Goal: Information Seeking & Learning: Learn about a topic

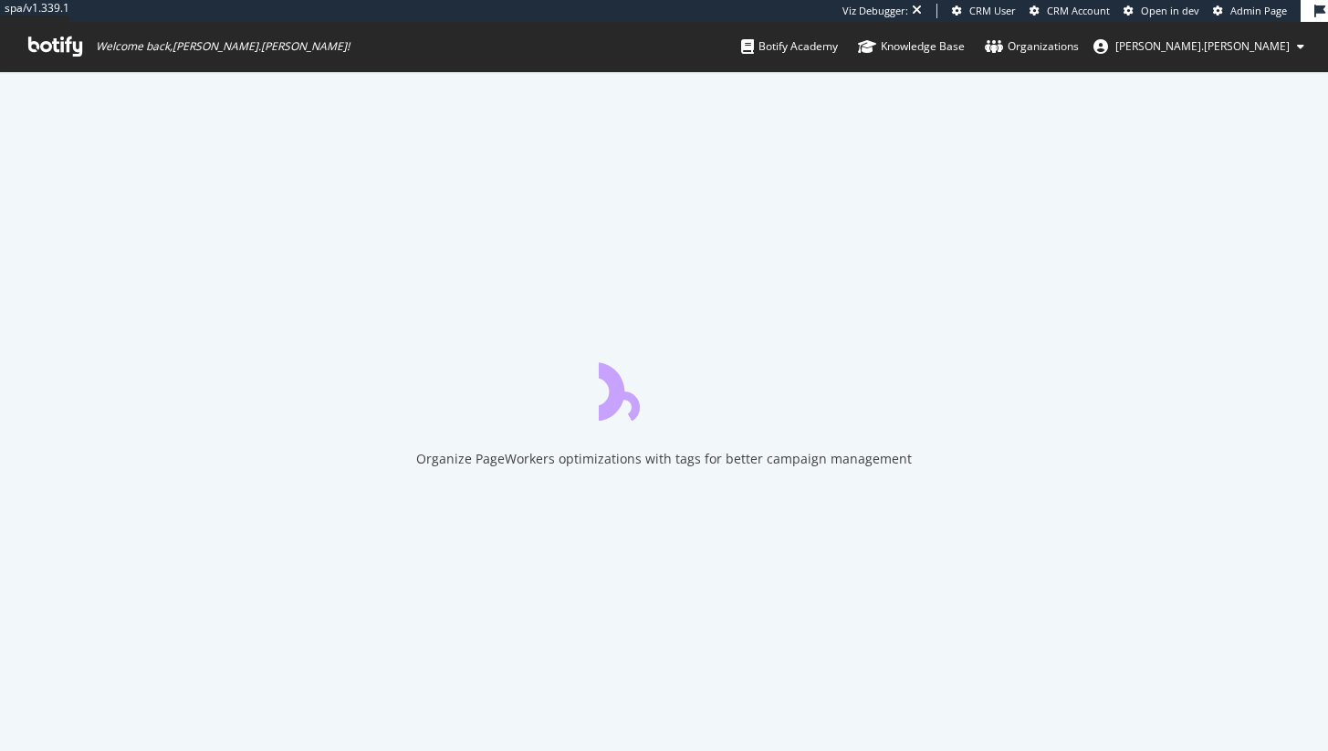
click at [1285, 10] on span "Admin Page" at bounding box center [1258, 11] width 57 height 14
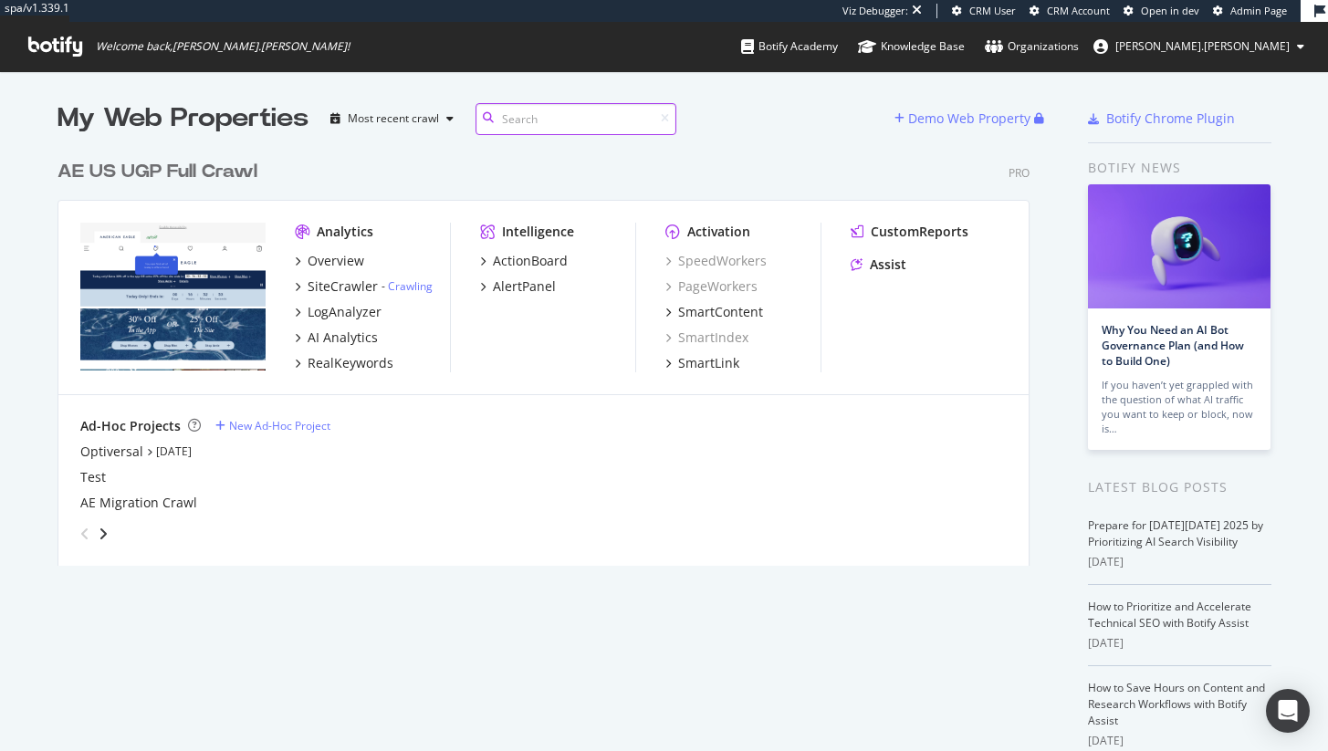
scroll to position [415, 973]
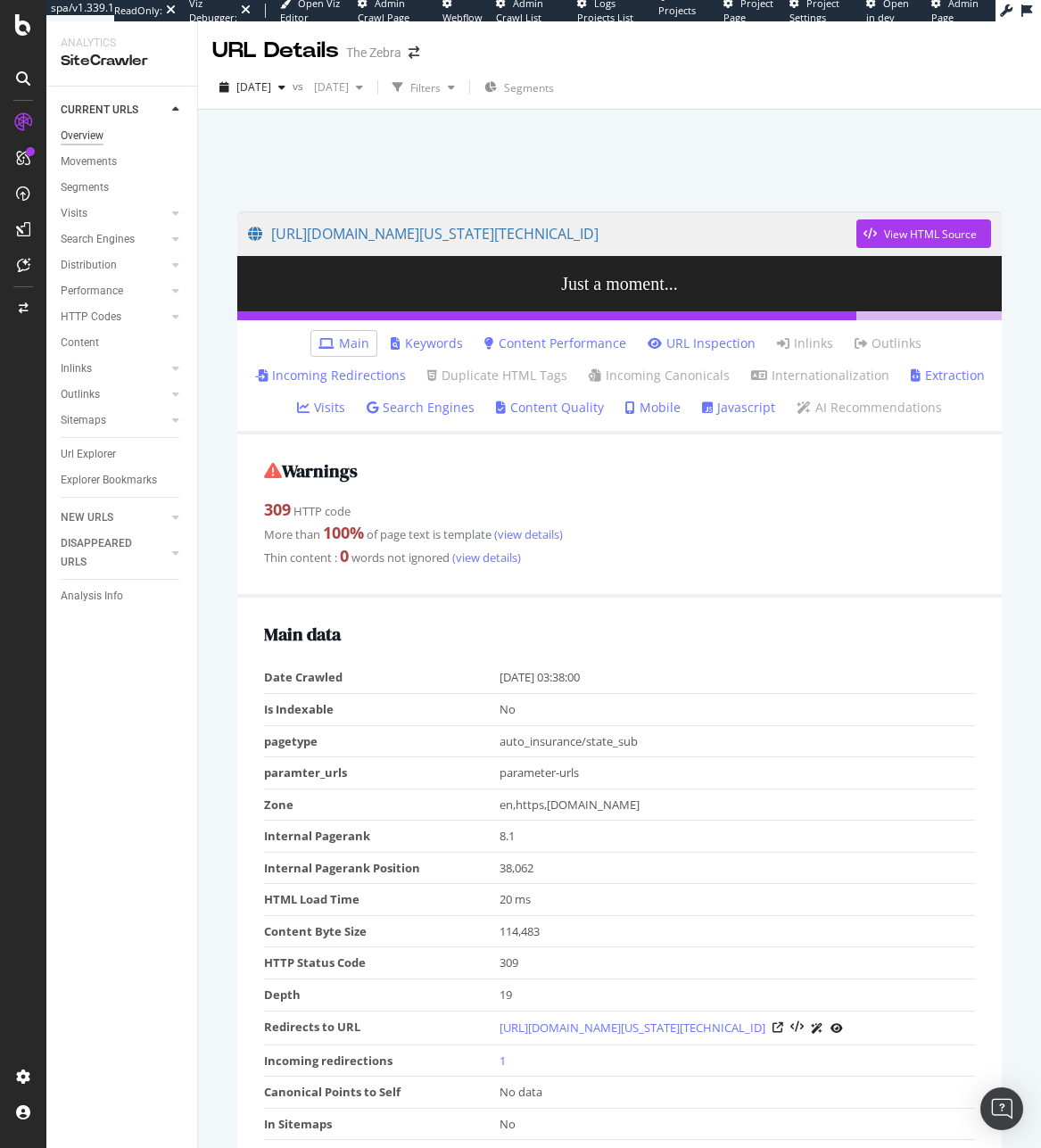
click at [88, 130] on div "Overview" at bounding box center [82, 136] width 43 height 19
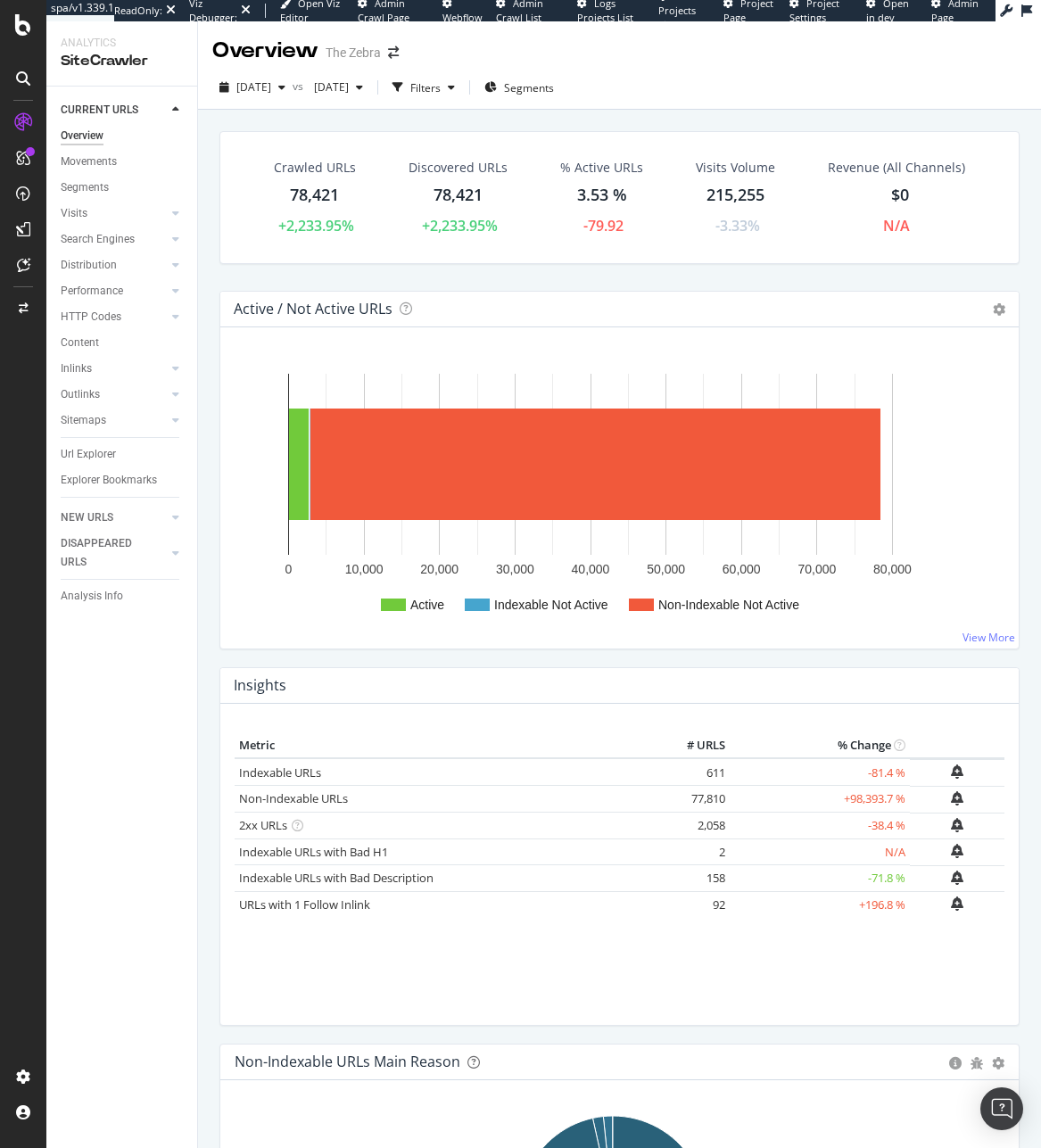
click at [103, 323] on div "HTTP Codes" at bounding box center [91, 317] width 61 height 19
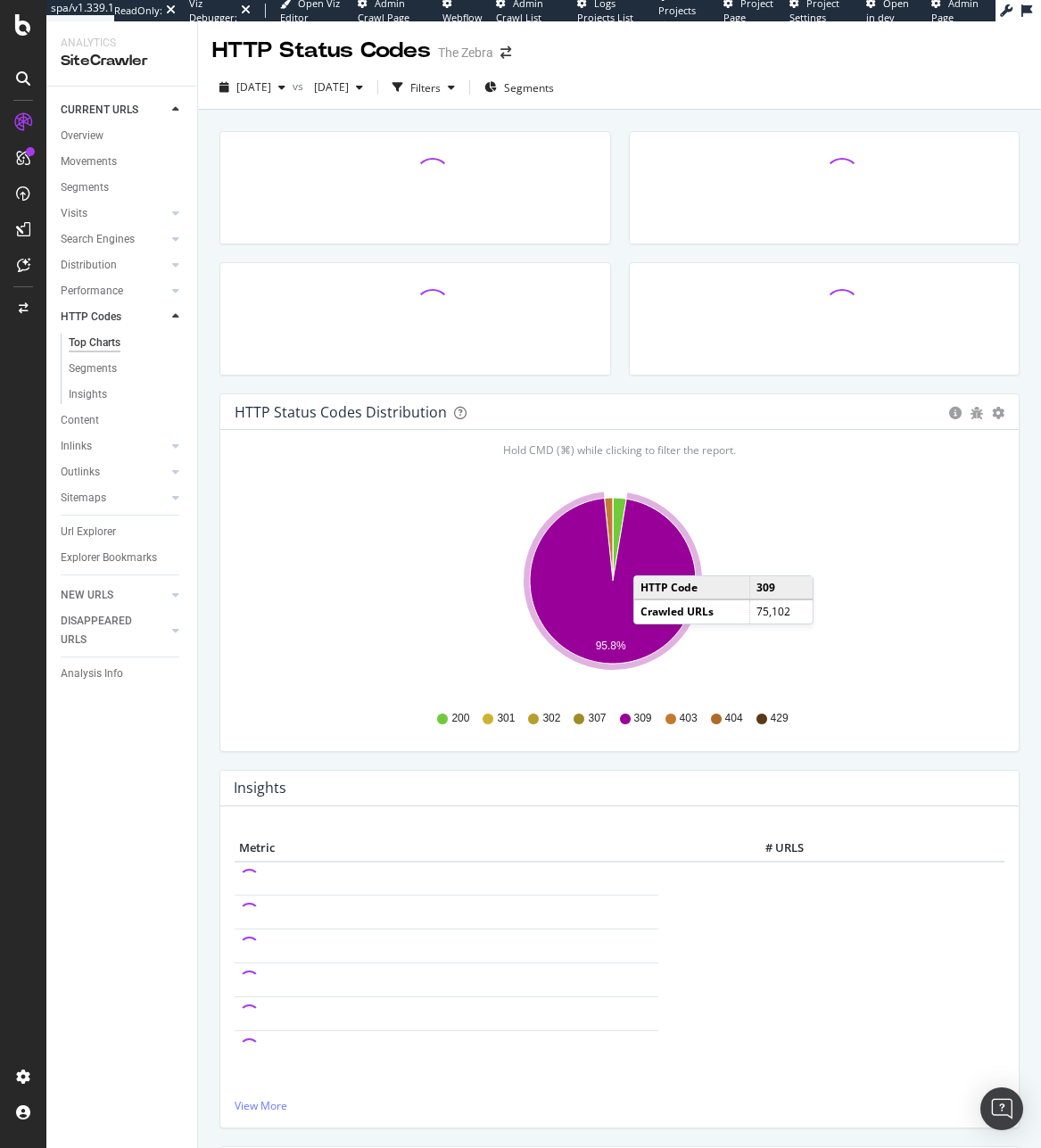
click at [651, 557] on icon "A chart." at bounding box center [613, 581] width 166 height 166
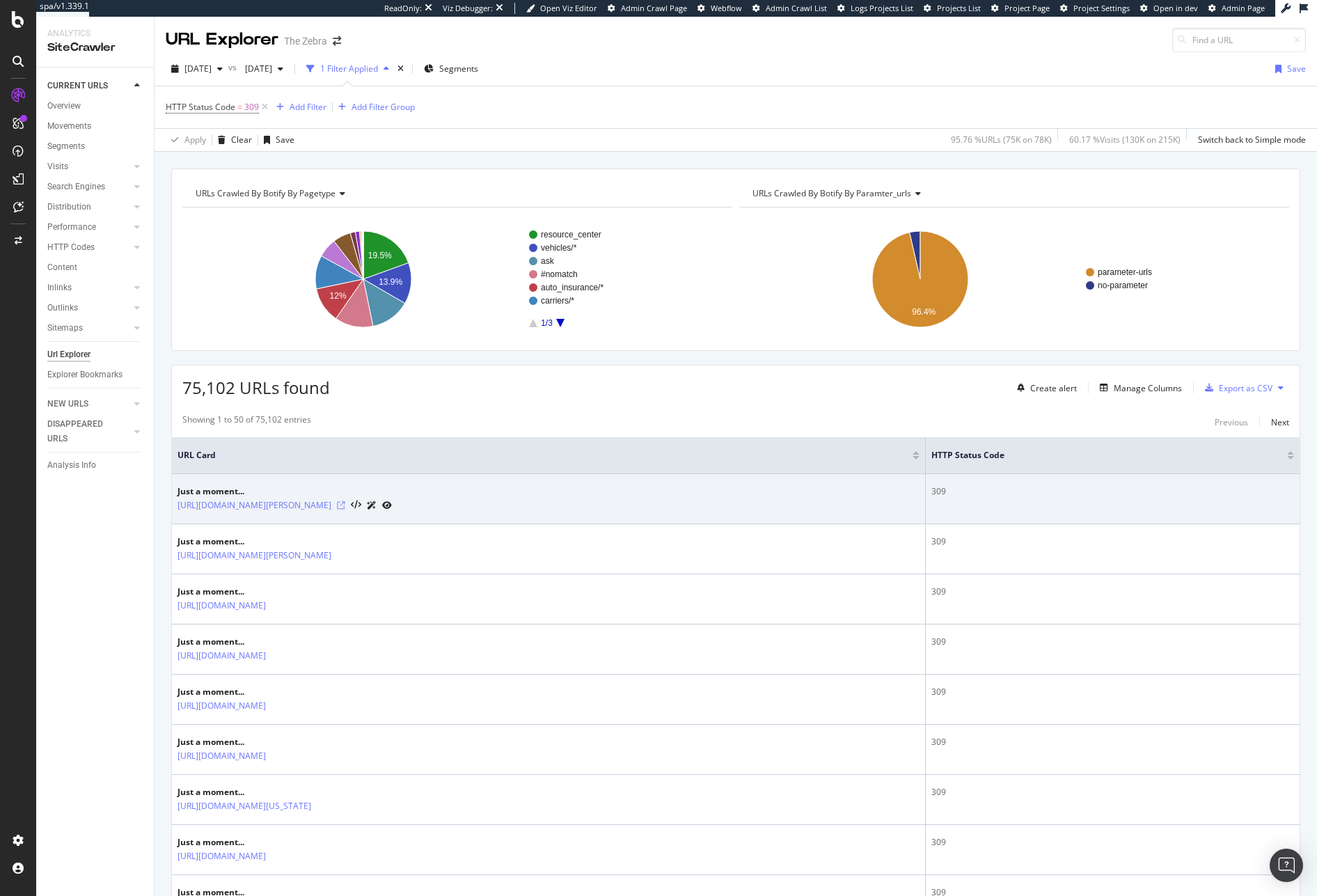
click at [345, 505] on icon at bounding box center [341, 505] width 8 height 8
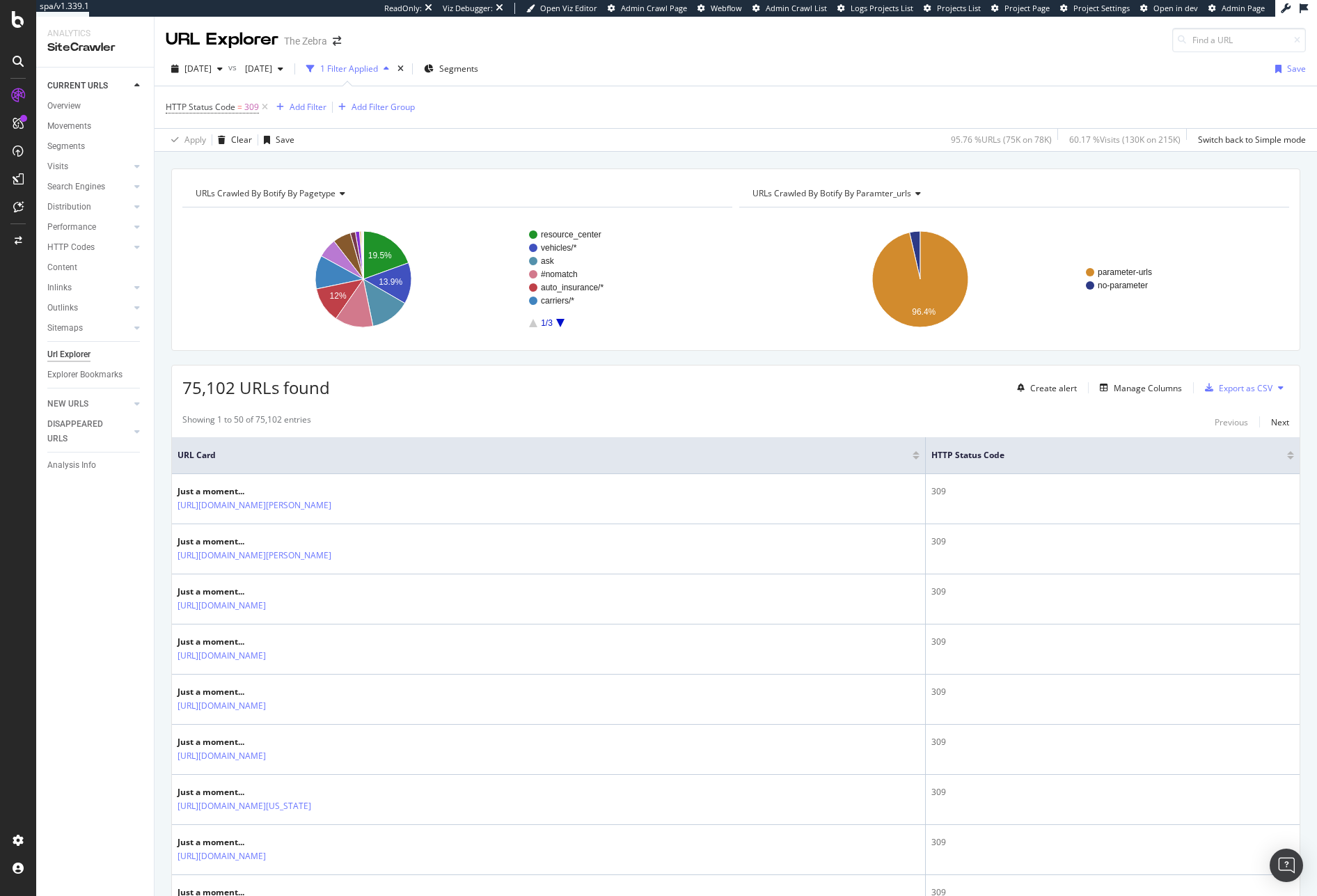
click at [811, 397] on div "Create alert Manage Columns Export as CSV" at bounding box center [1150, 387] width 278 height 24
click at [811, 387] on div "Manage Columns" at bounding box center [1147, 388] width 68 height 12
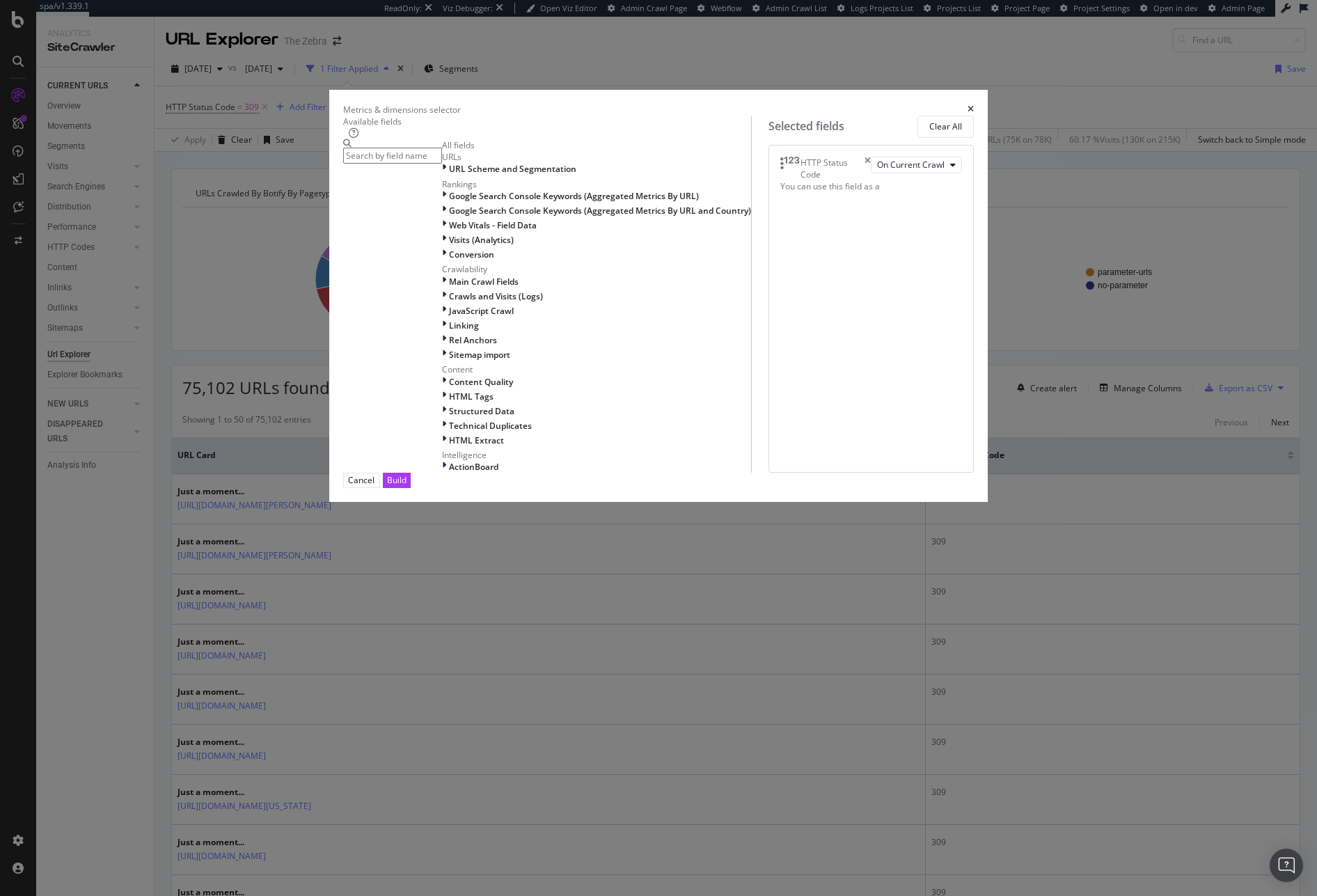
click at [442, 164] on input "modal" at bounding box center [393, 156] width 99 height 16
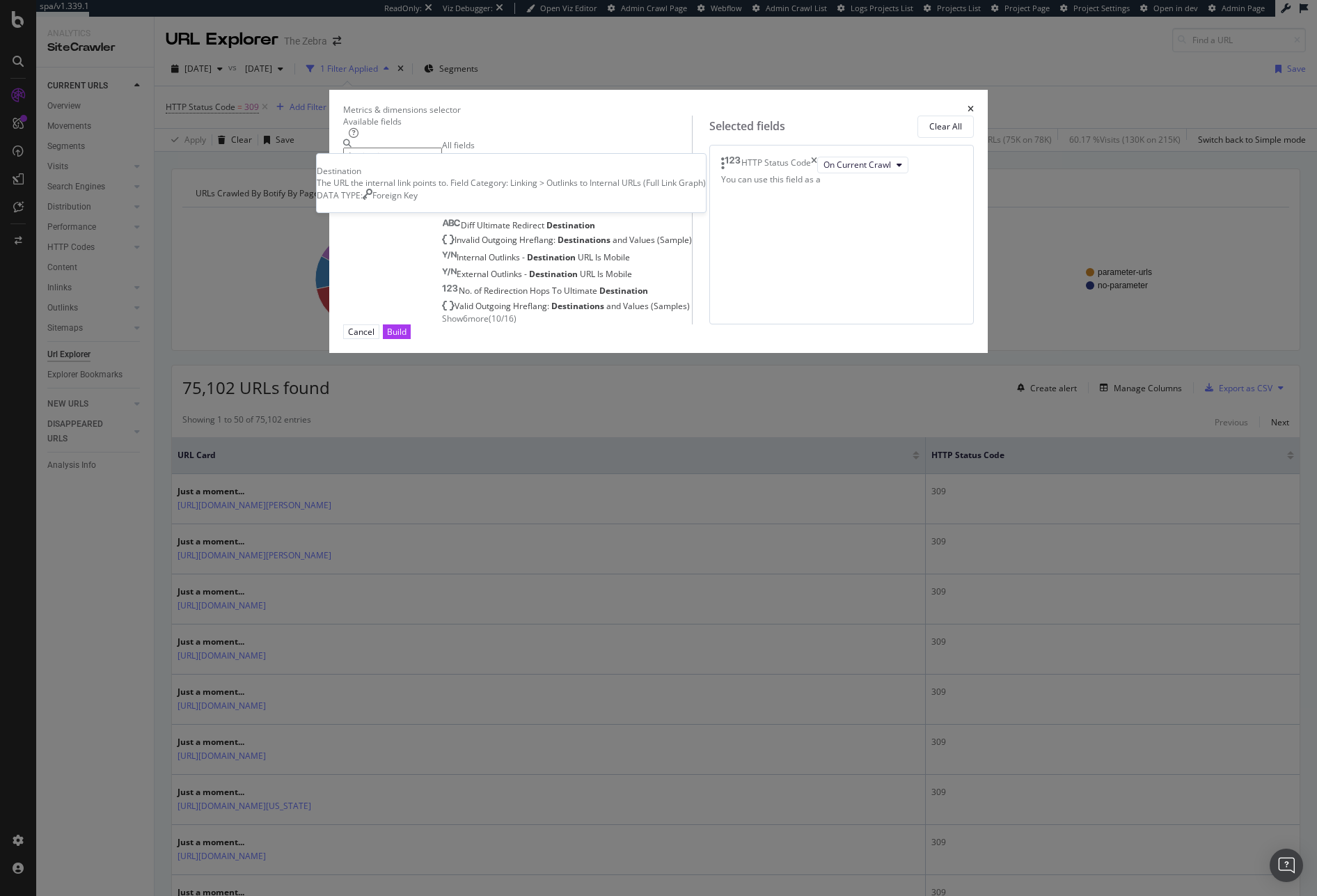
type input "destination"
click at [451, 165] on span "Destination" at bounding box center [476, 160] width 49 height 12
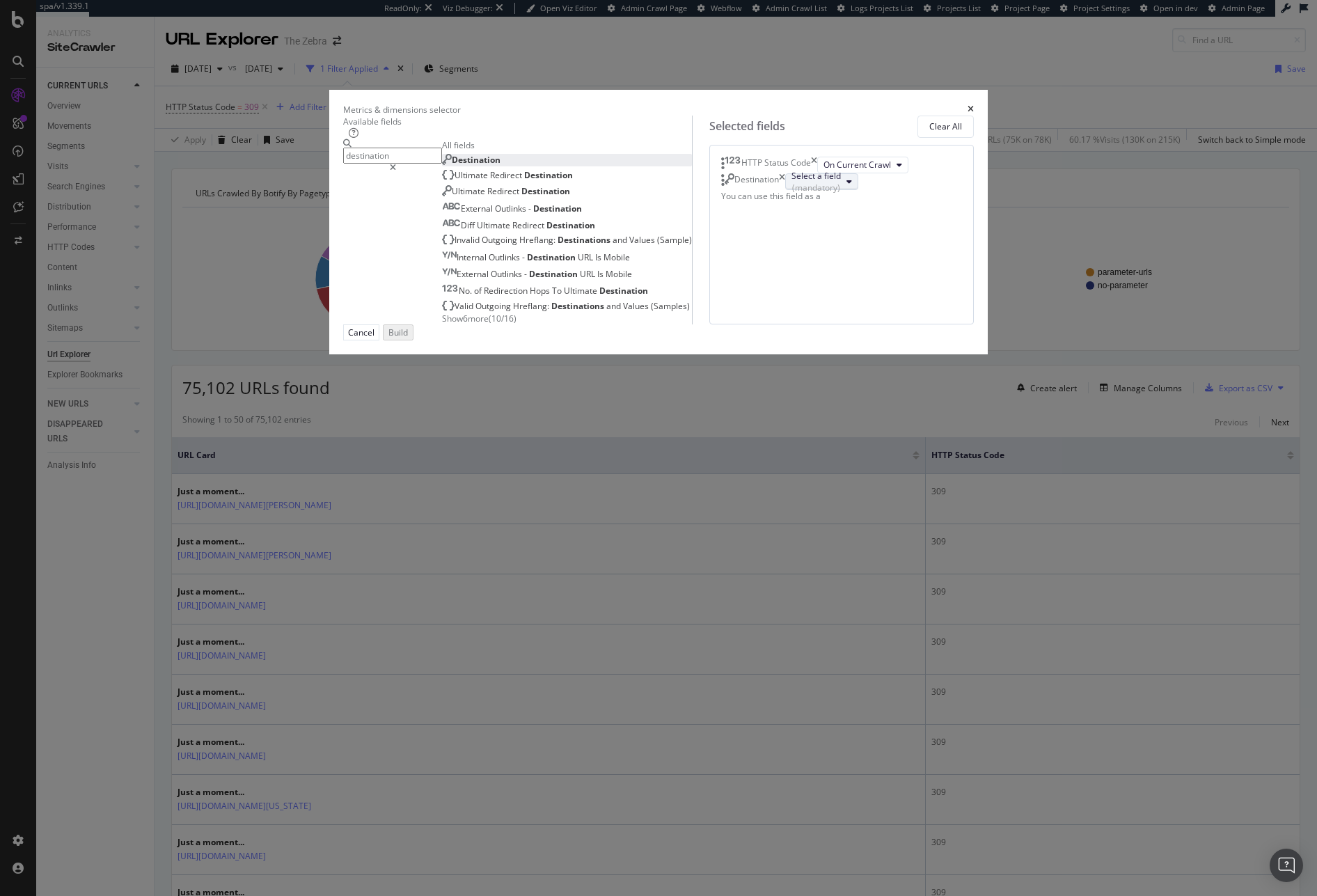
click at [785, 190] on button "Select a field (mandatory)" at bounding box center [822, 181] width 73 height 17
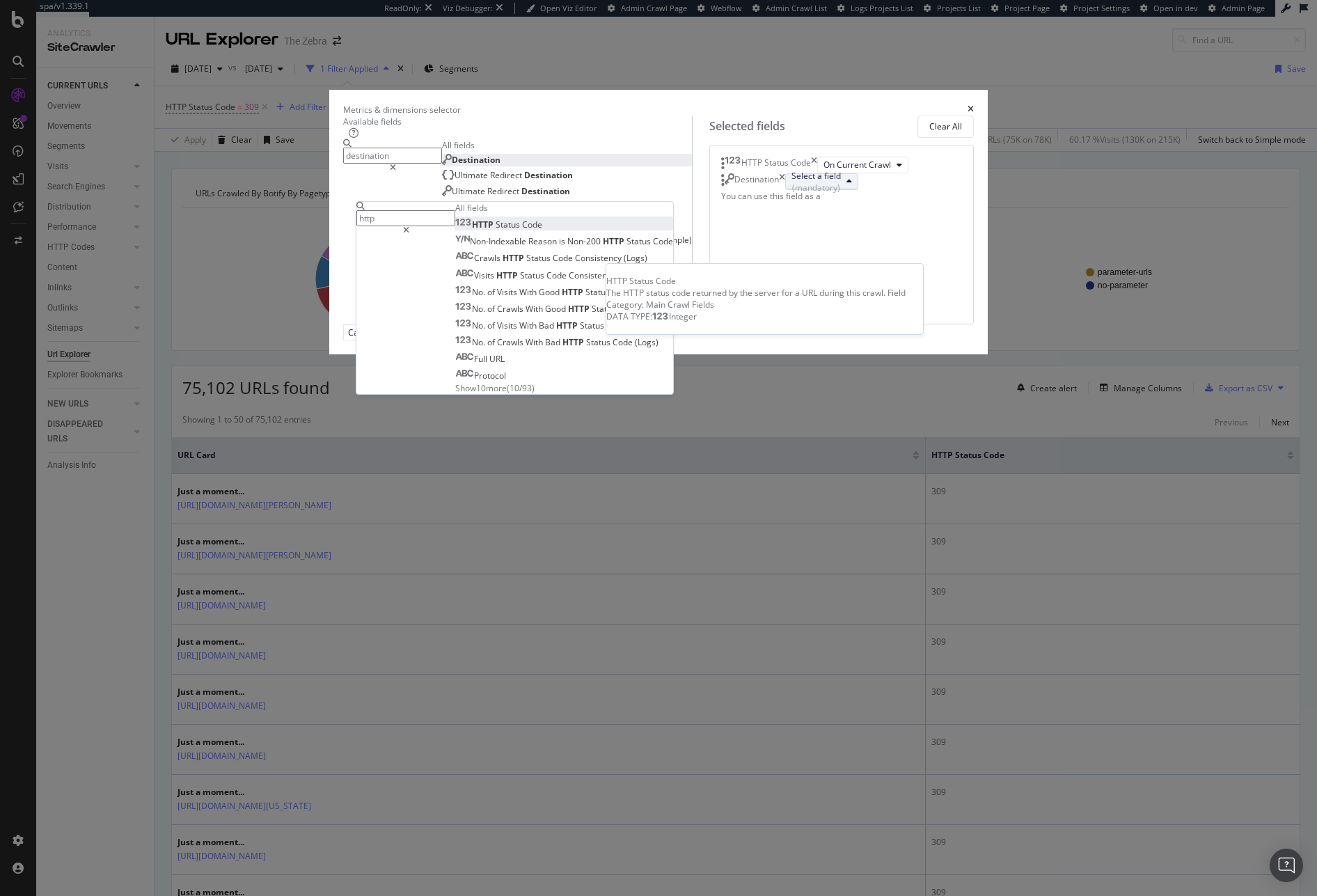
type input "http"
click at [522, 230] on span "Status" at bounding box center [509, 225] width 27 height 12
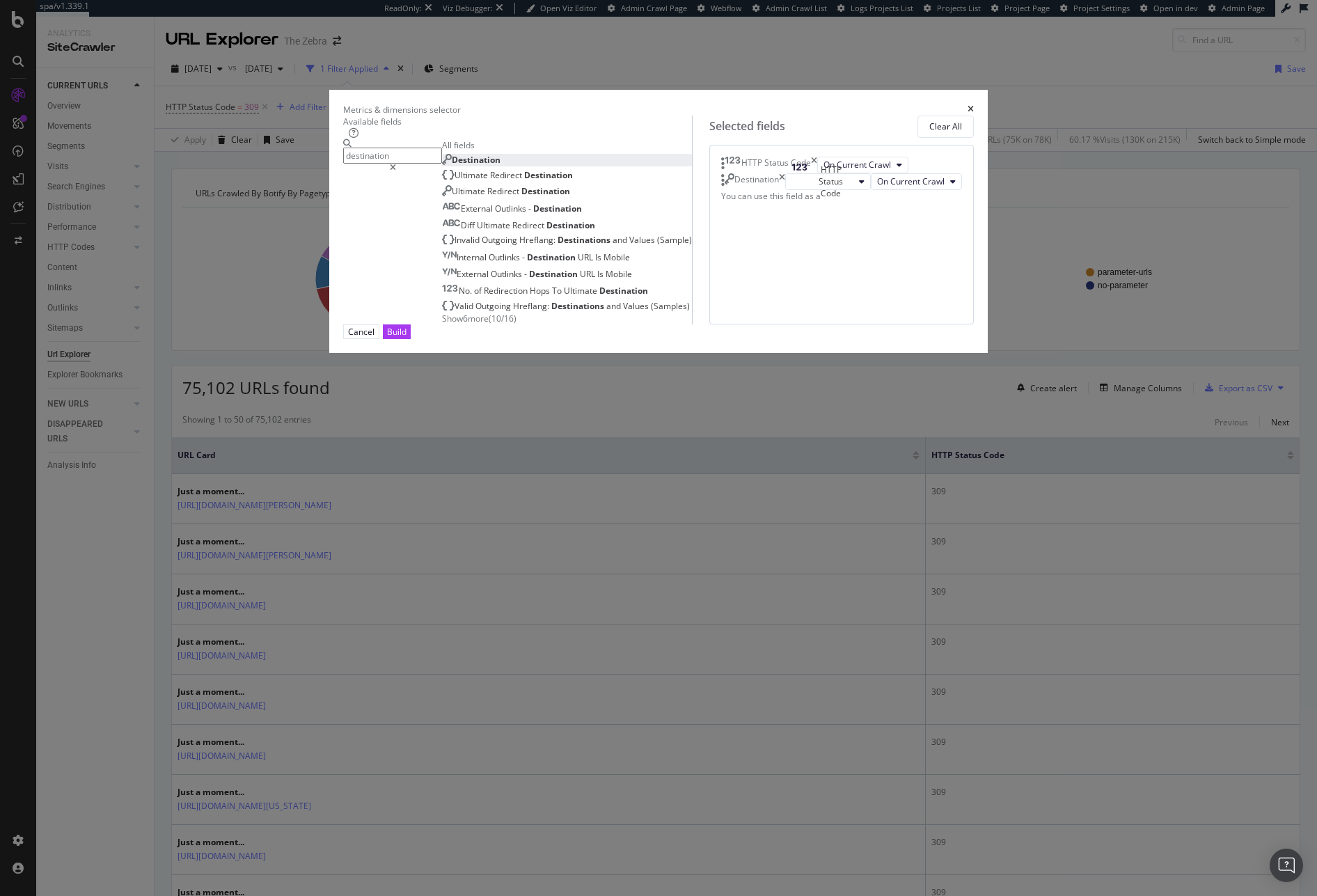
drag, startPoint x: 940, startPoint y: 703, endPoint x: 933, endPoint y: 700, distance: 7.6
click at [406, 338] on div "Build" at bounding box center [397, 332] width 20 height 12
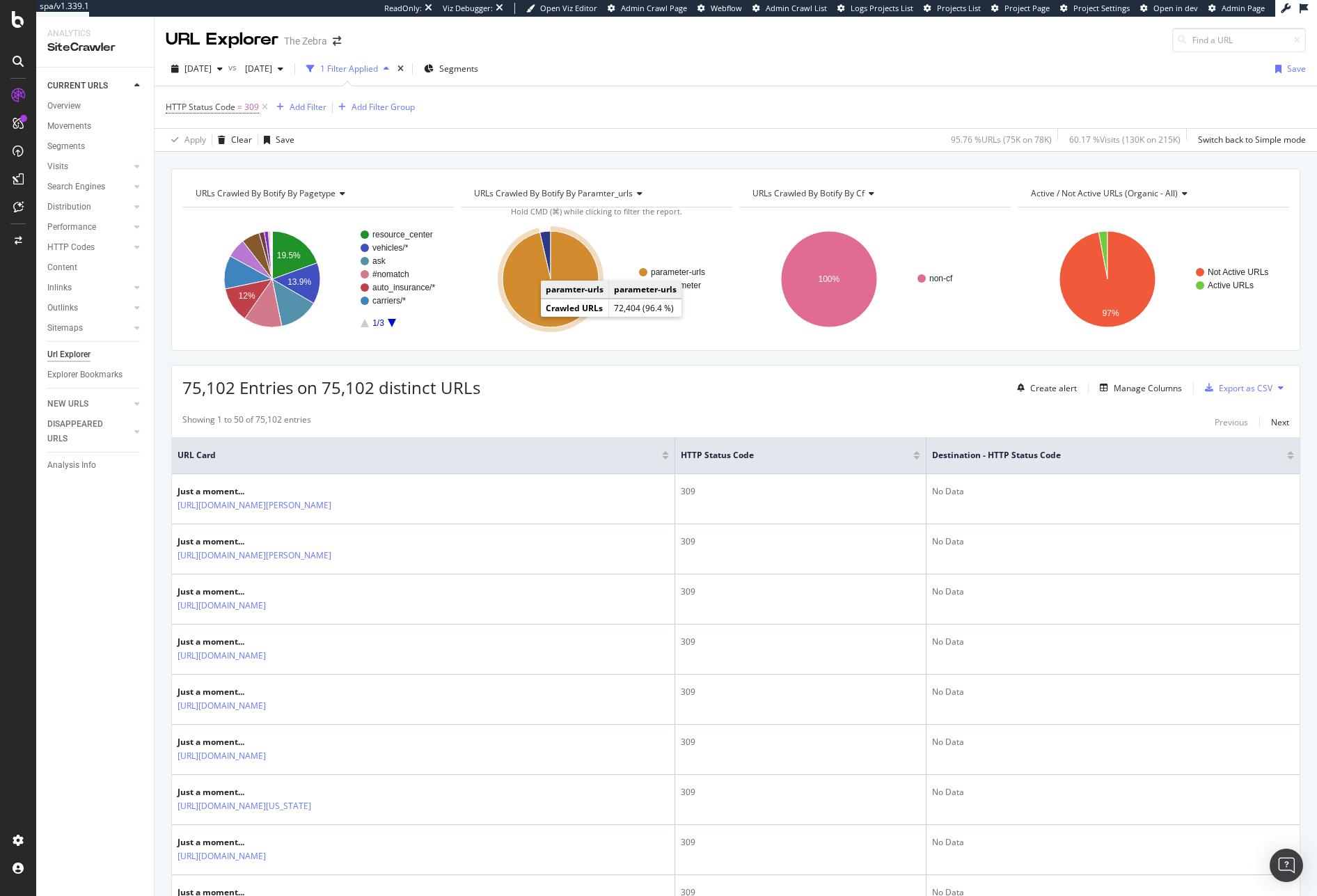
click at [530, 313] on icon "A chart." at bounding box center [551, 279] width 96 height 96
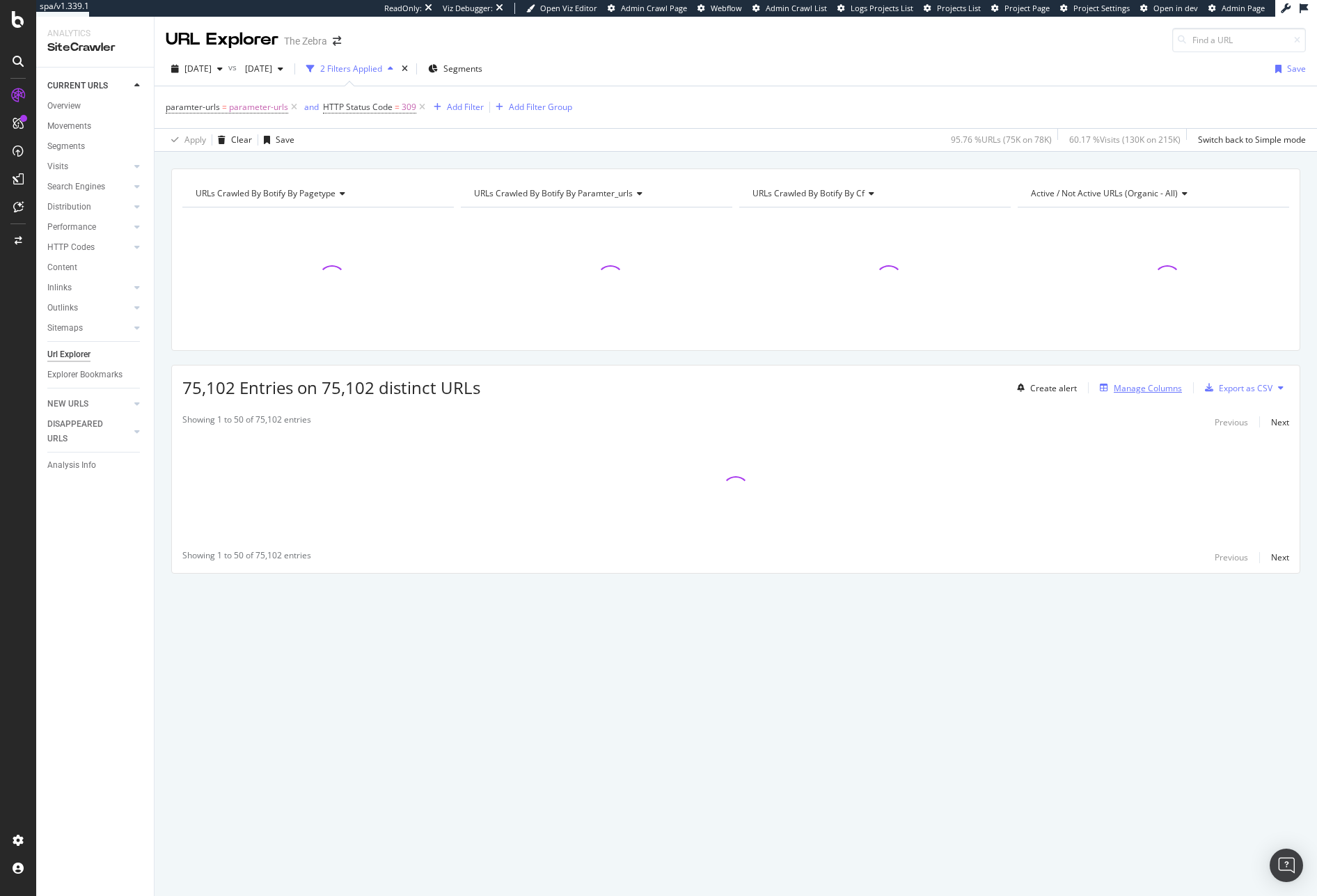
click at [811, 384] on div "Manage Columns" at bounding box center [1147, 388] width 68 height 12
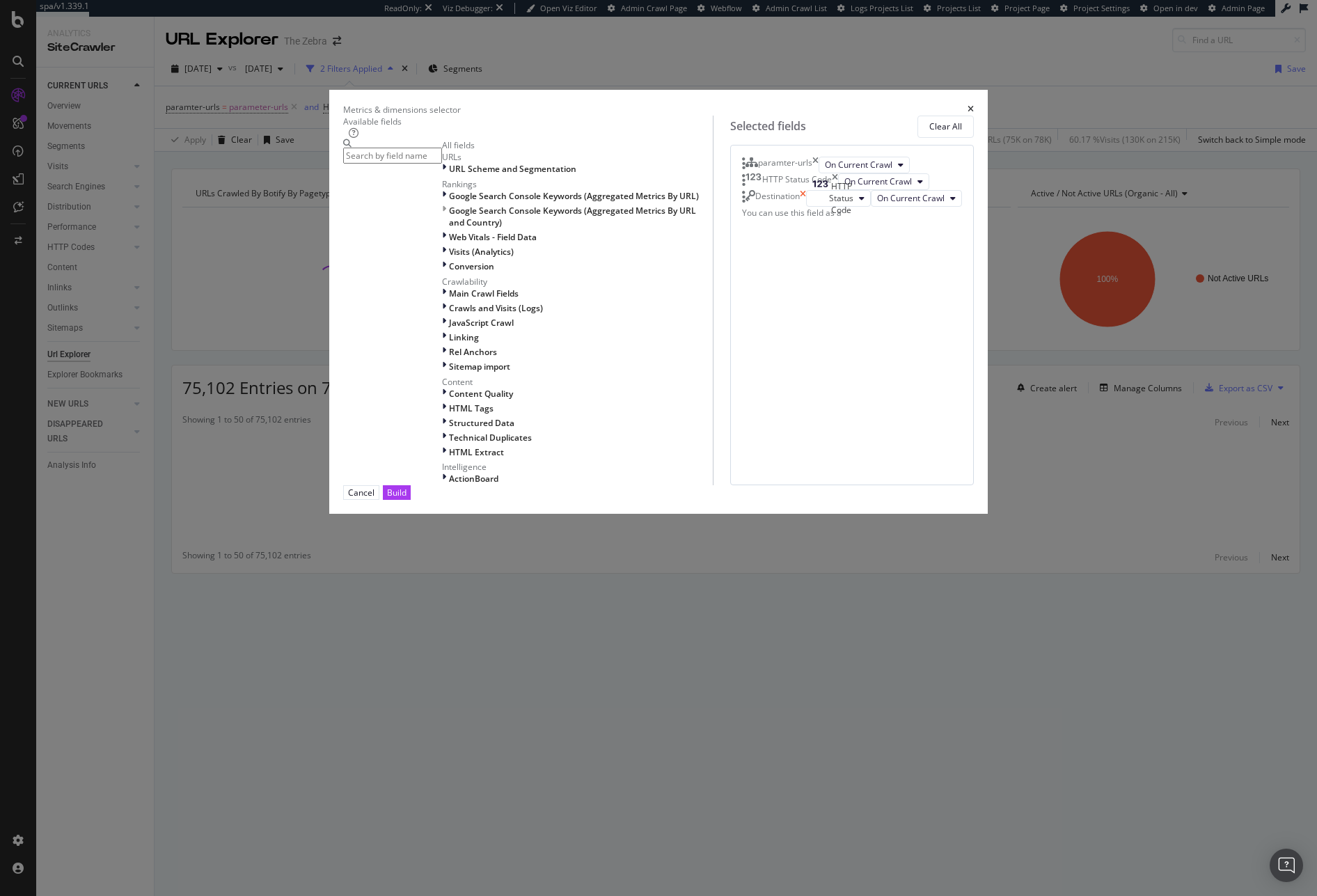
click at [806, 207] on icon "times" at bounding box center [803, 198] width 6 height 17
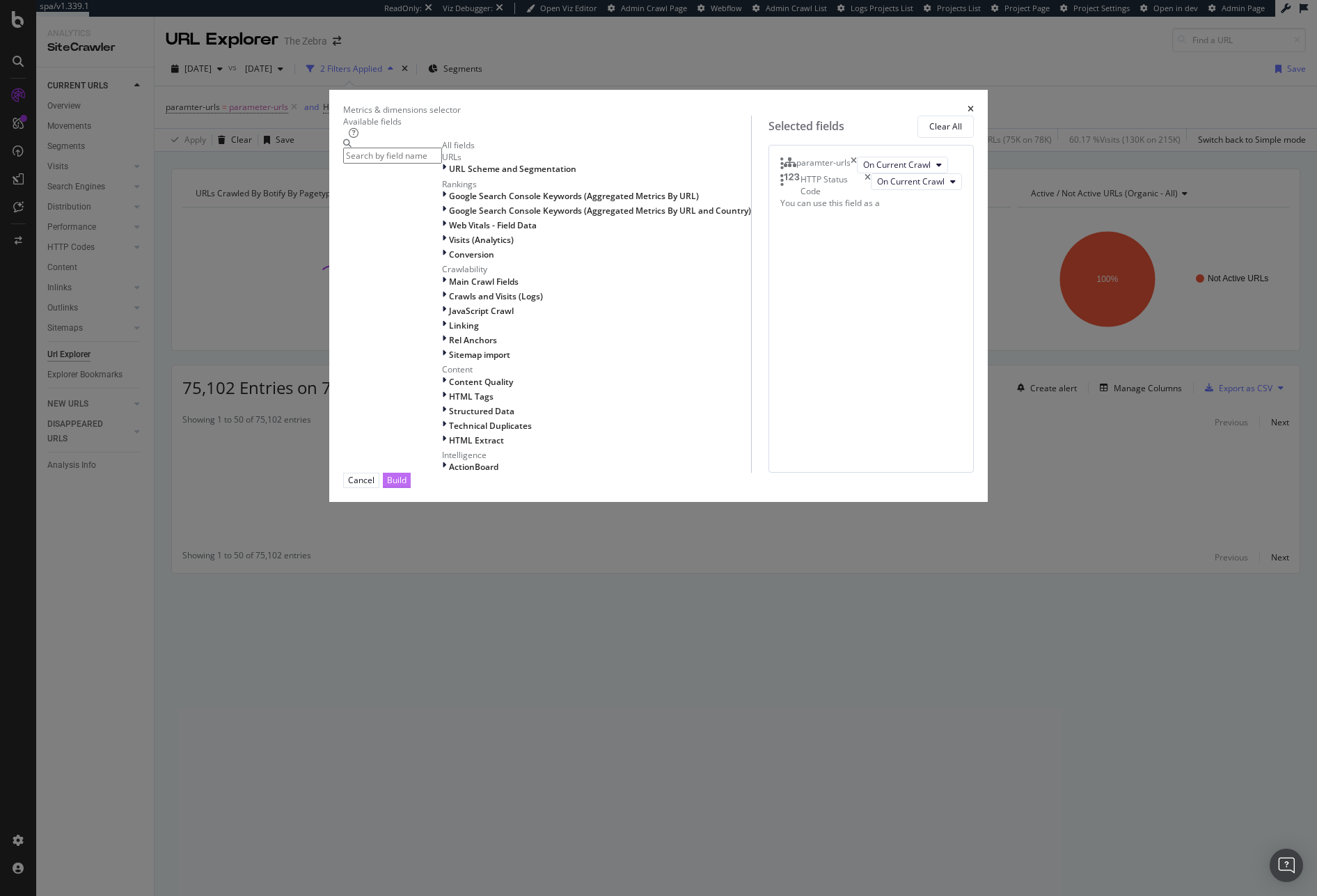
click at [411, 487] on button "Build" at bounding box center [397, 480] width 28 height 14
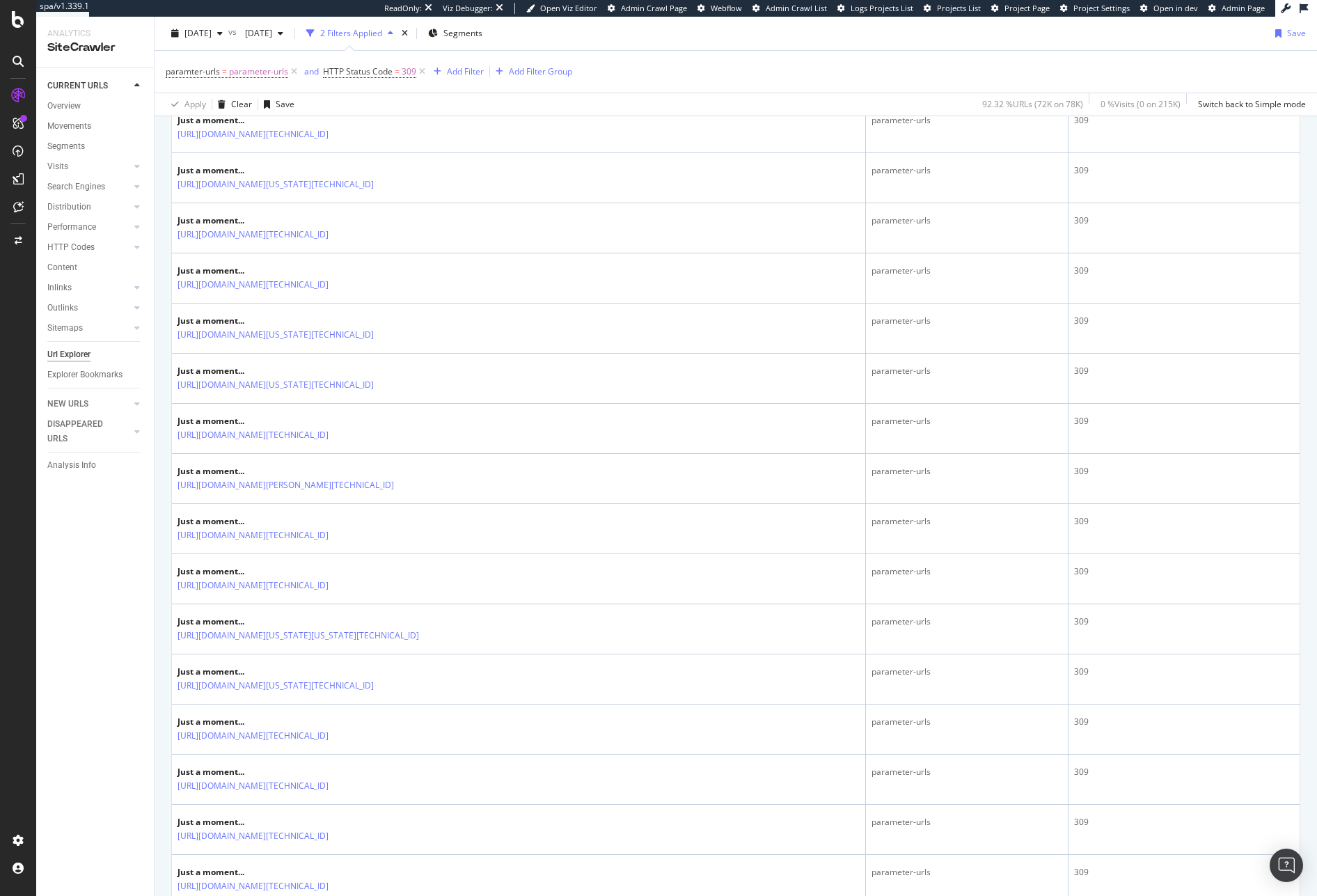
scroll to position [676, 0]
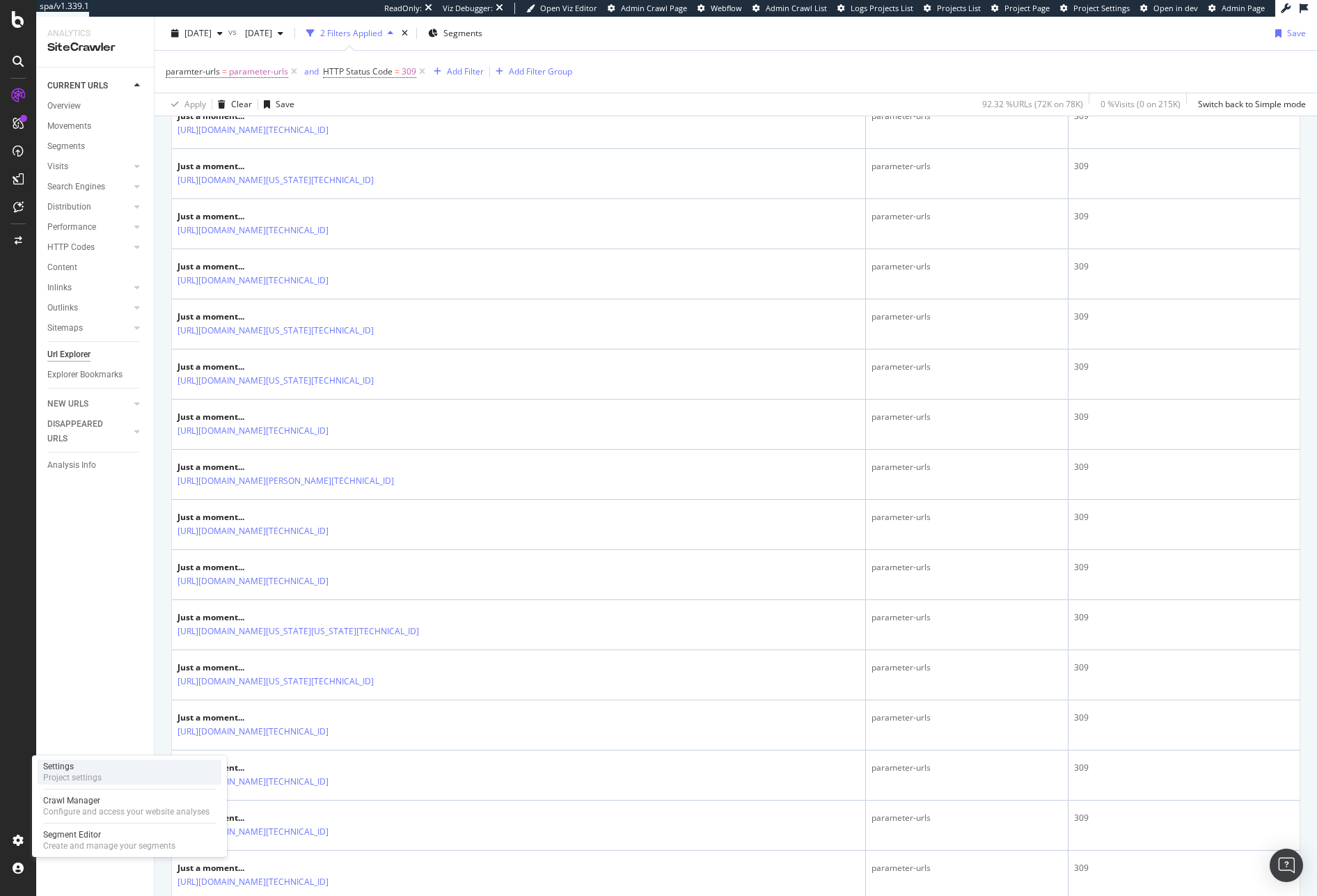
click at [107, 771] on div "Settings Project settings" at bounding box center [129, 772] width 184 height 25
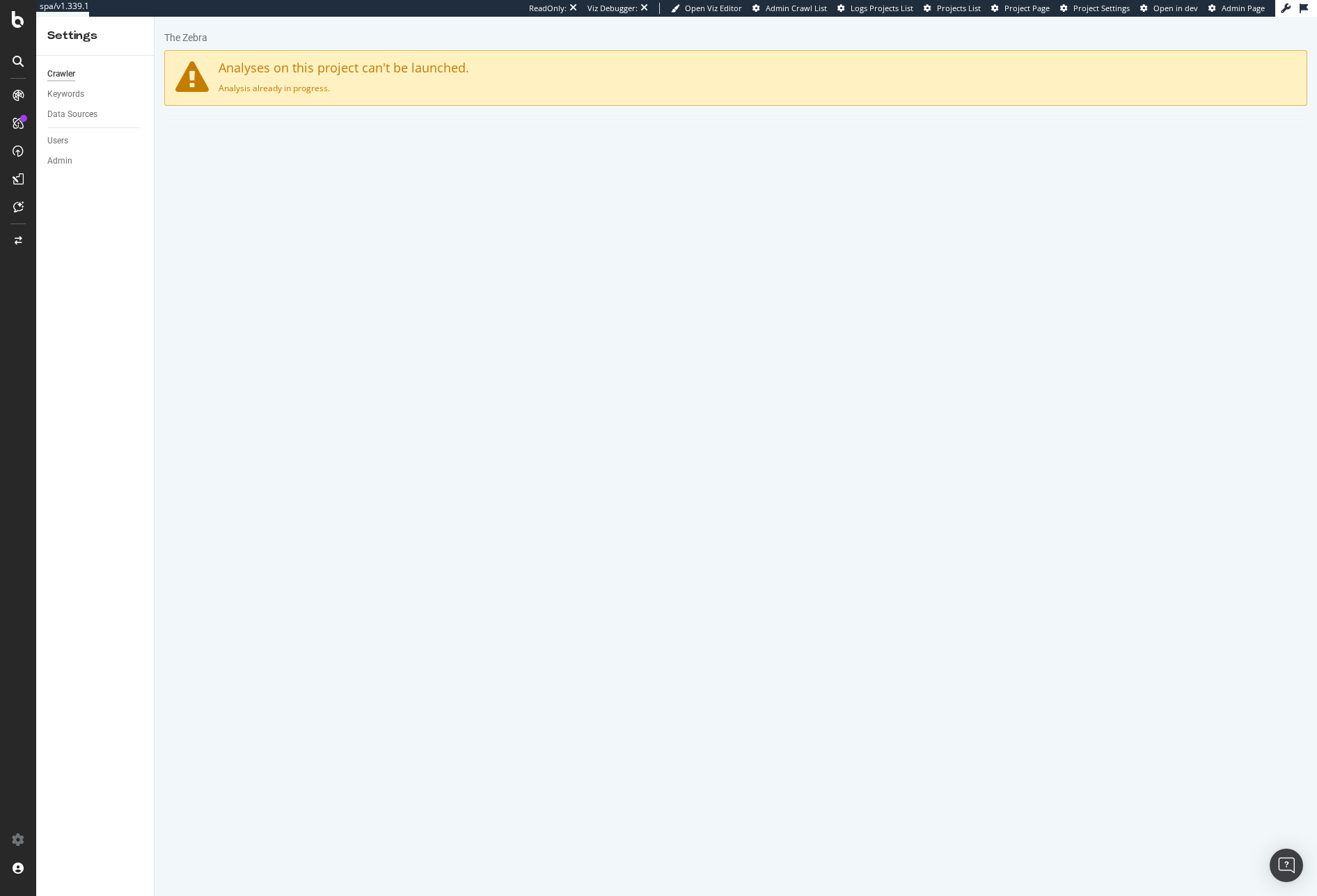
click at [274, 156] on link "Advanced Settings" at bounding box center [273, 140] width 108 height 38
click at [734, 523] on code "Dynamic IPs from AWS ( here )" at bounding box center [678, 521] width 111 height 12
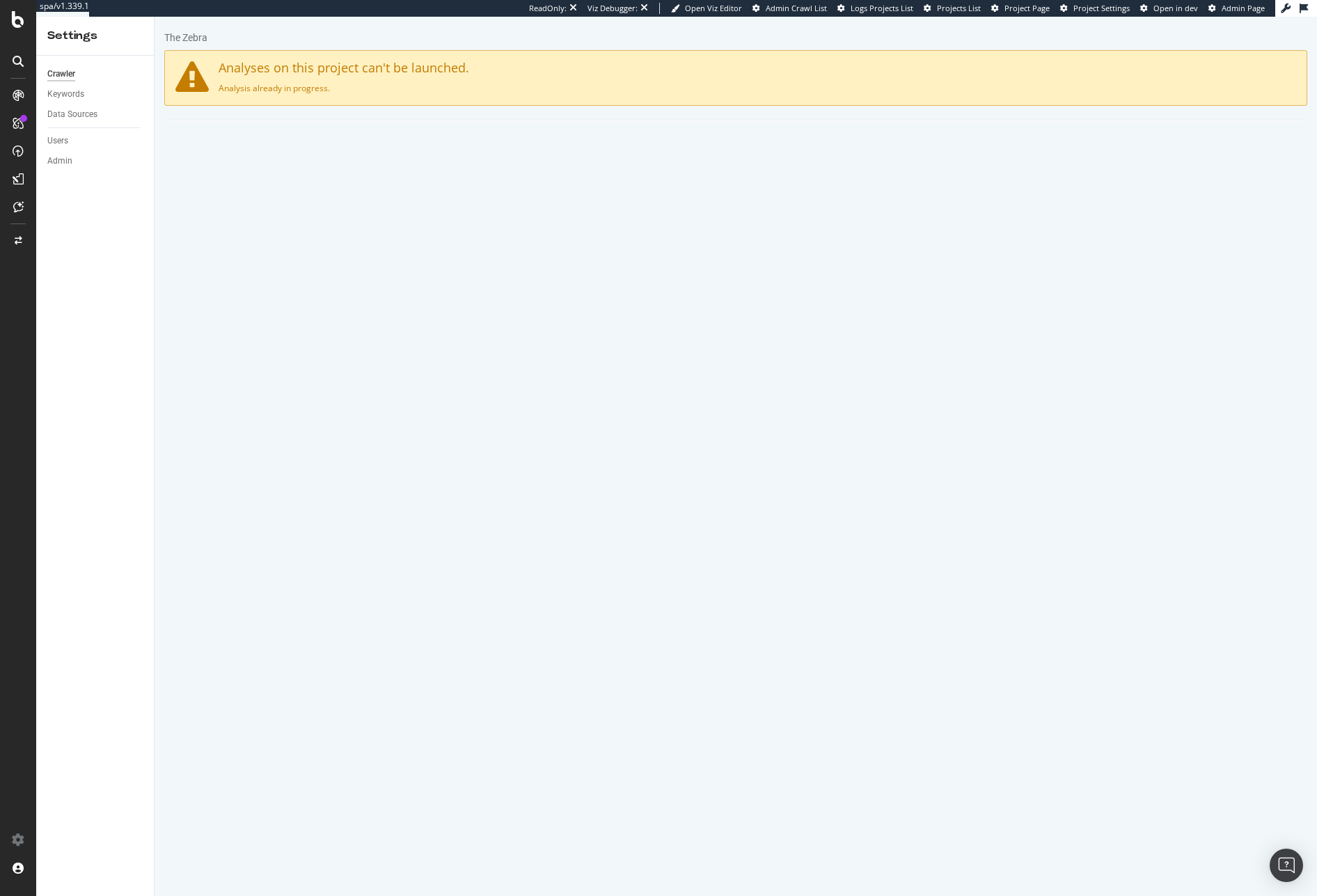
click at [734, 523] on code "Dynamic IPs from AWS ( here )" at bounding box center [678, 521] width 111 height 12
click at [394, 518] on code "31.41.37.0/24" at bounding box center [379, 521] width 28 height 12
drag, startPoint x: 854, startPoint y: 438, endPoint x: 380, endPoint y: 413, distance: 474.7
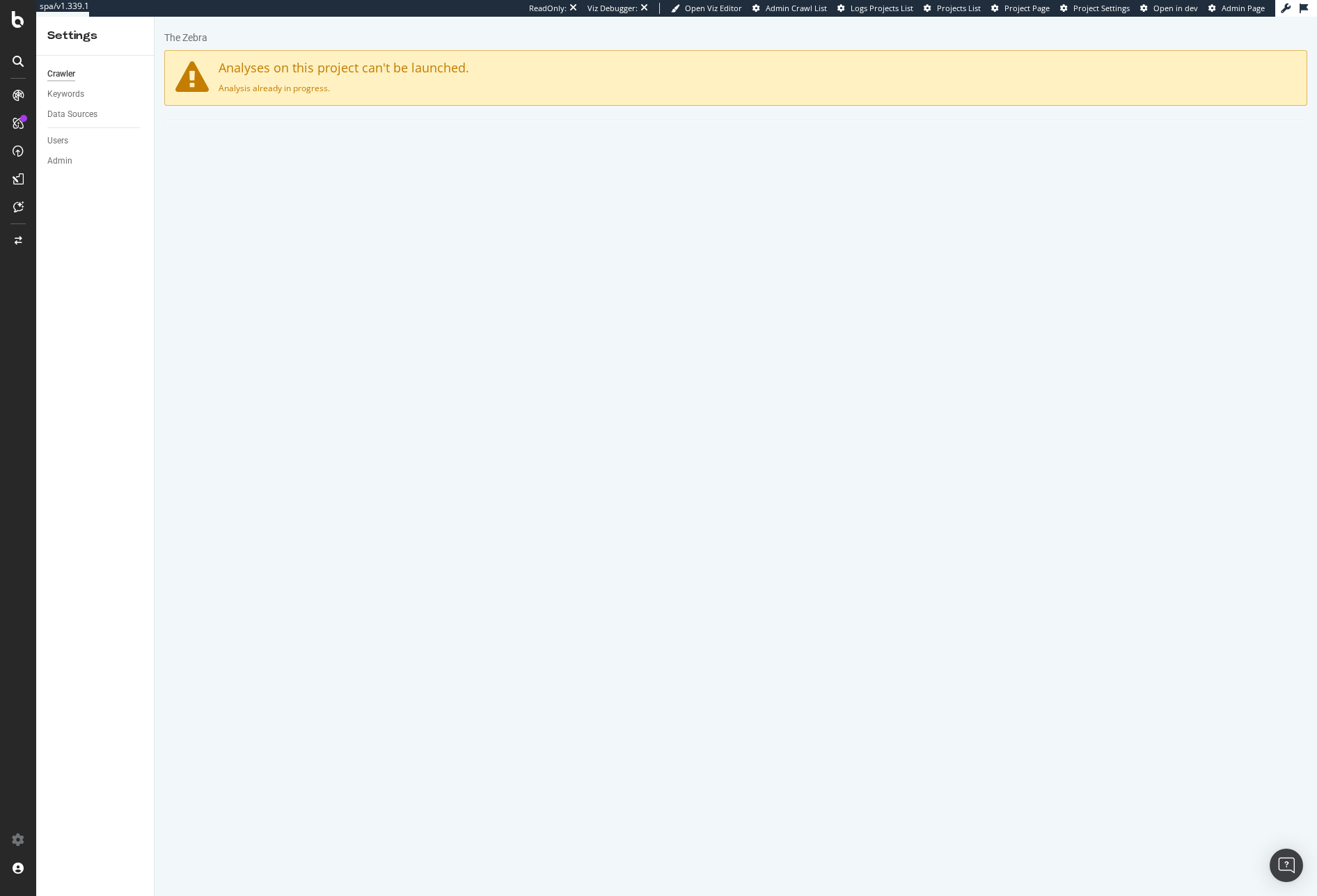
click at [380, 413] on div "Important: To ensure our crawler can access your website, please allow the foll…" at bounding box center [830, 423] width 930 height 53
click at [403, 411] on strong "Important:" at bounding box center [399, 415] width 44 height 12
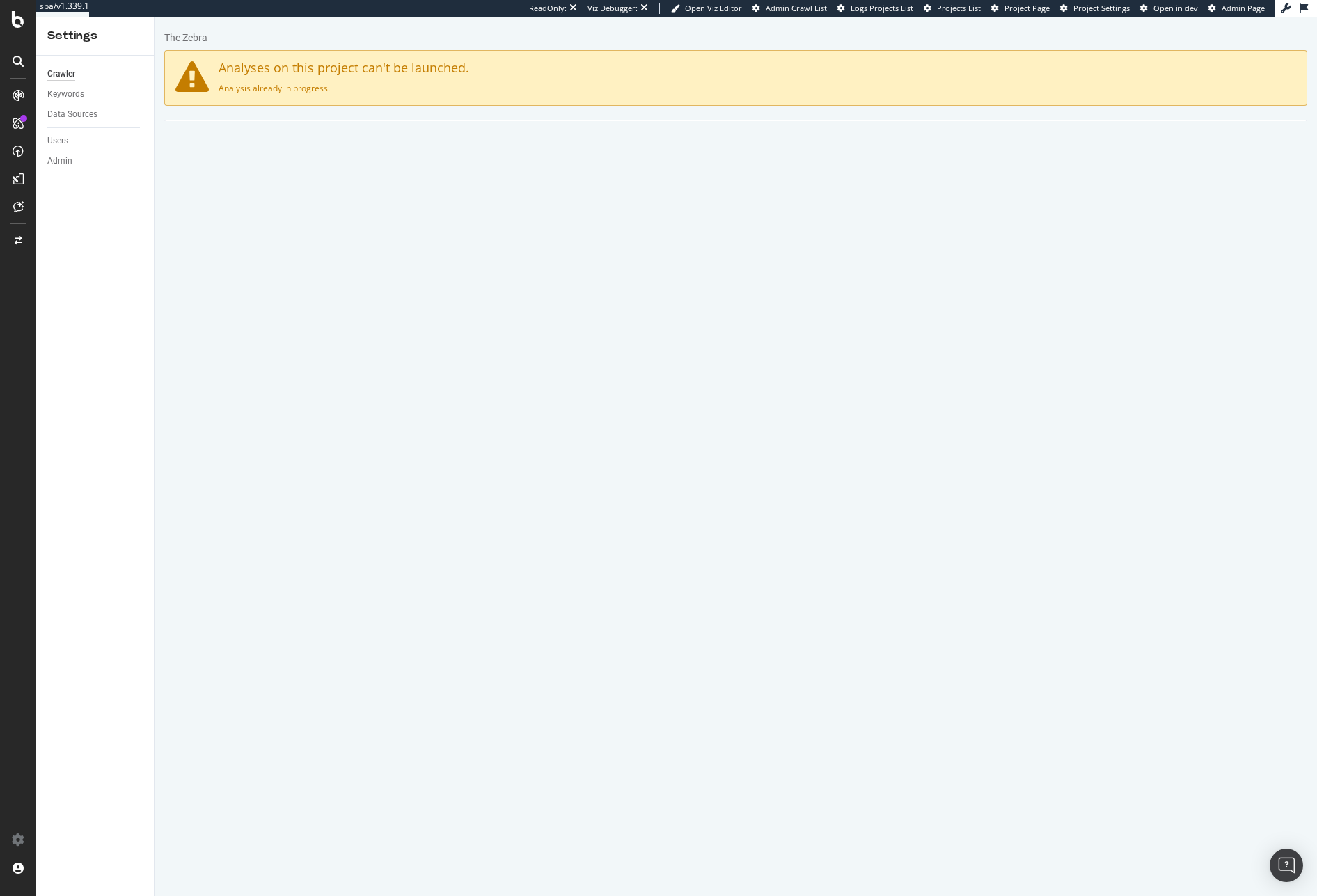
drag, startPoint x: 1068, startPoint y: 429, endPoint x: 361, endPoint y: 411, distance: 707.2
click at [361, 411] on div "Important: To ensure our crawler can access your website, please allow the foll…" at bounding box center [831, 469] width 952 height 143
copy div "Important: To ensure our crawler can access your website, please allow the foll…"
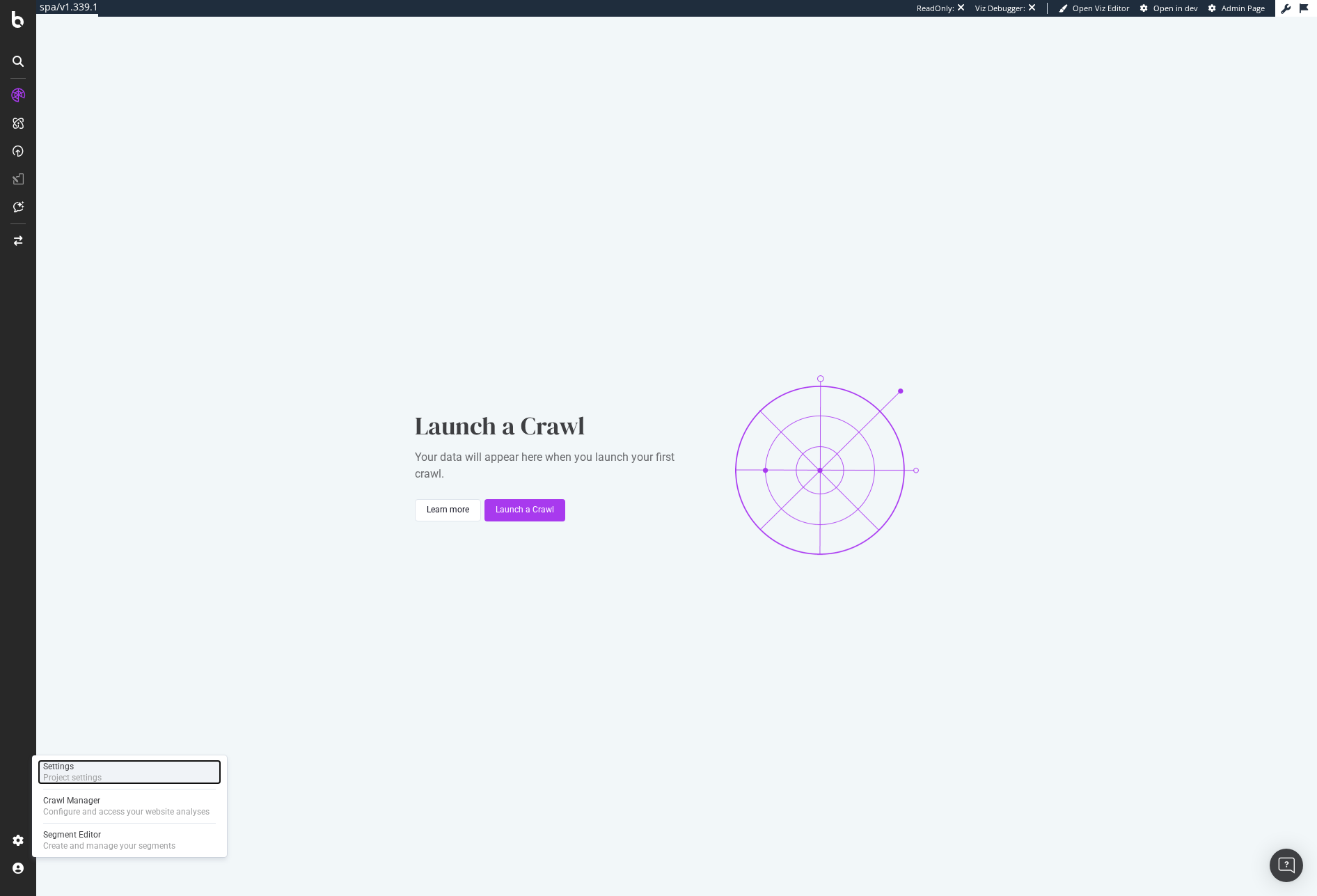
click at [112, 776] on div "Settings Project settings" at bounding box center [129, 772] width 184 height 25
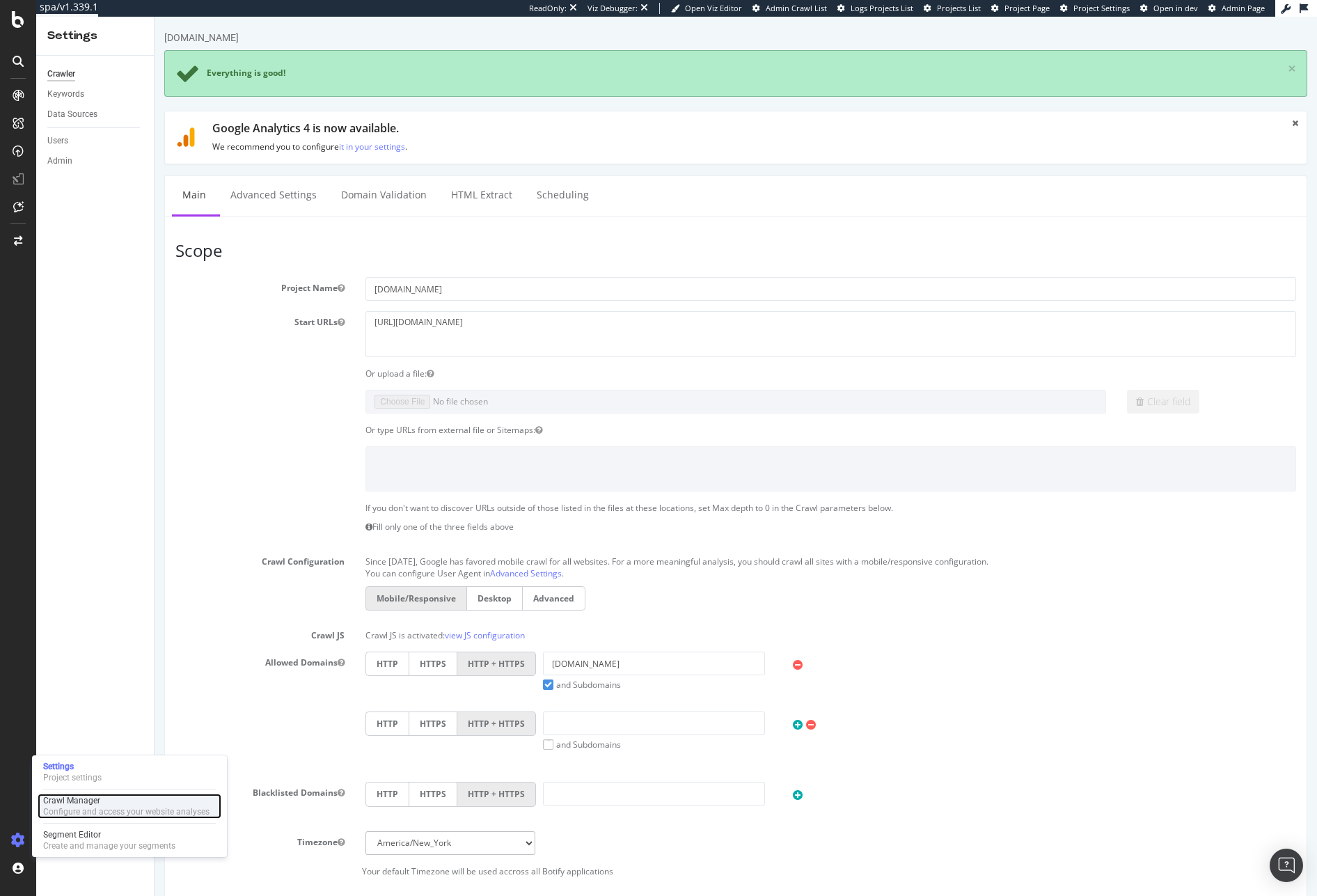
click at [72, 808] on div "Configure and access your website analyses" at bounding box center [127, 811] width 166 height 11
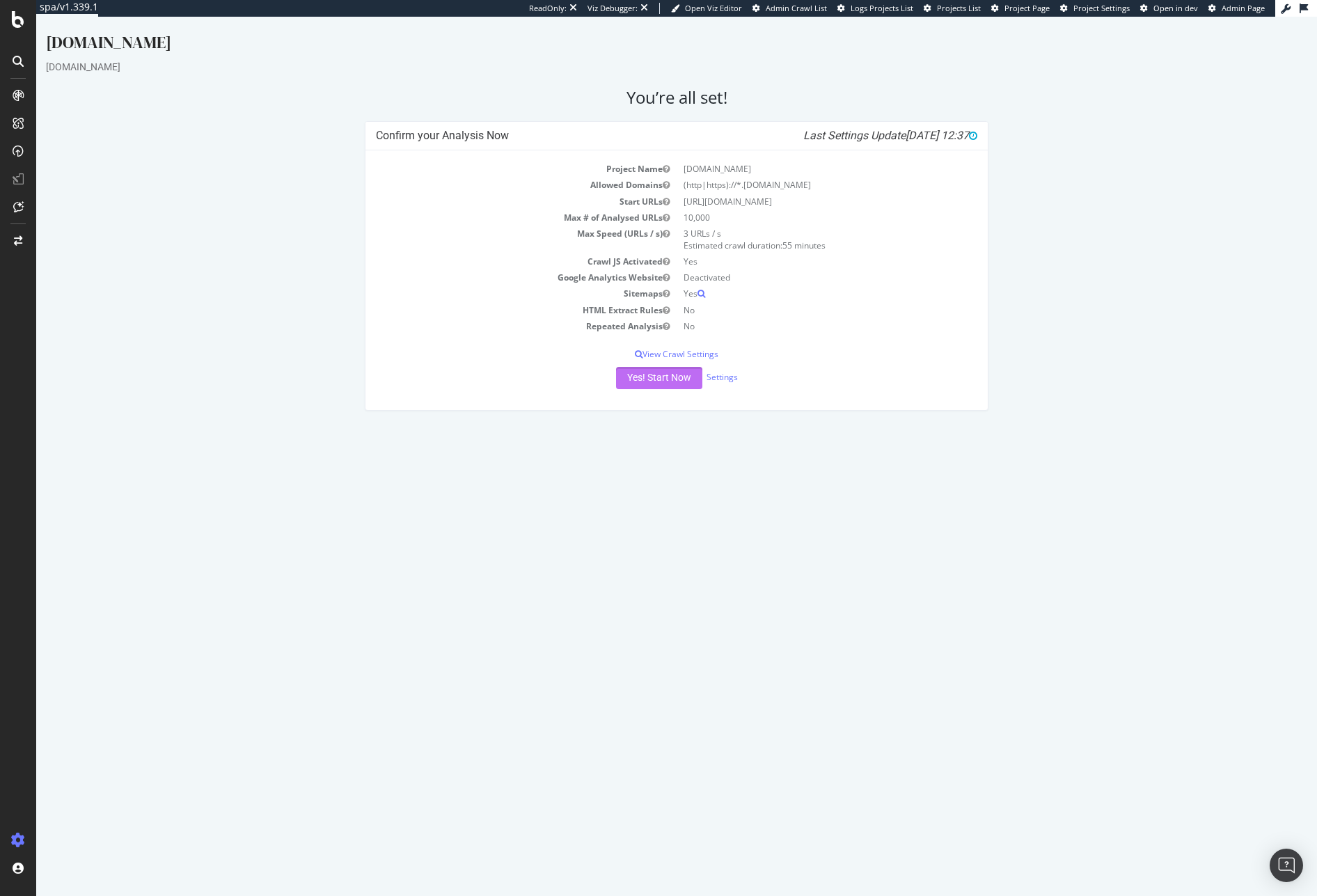
click at [659, 383] on button "Yes! Start Now" at bounding box center [659, 377] width 86 height 22
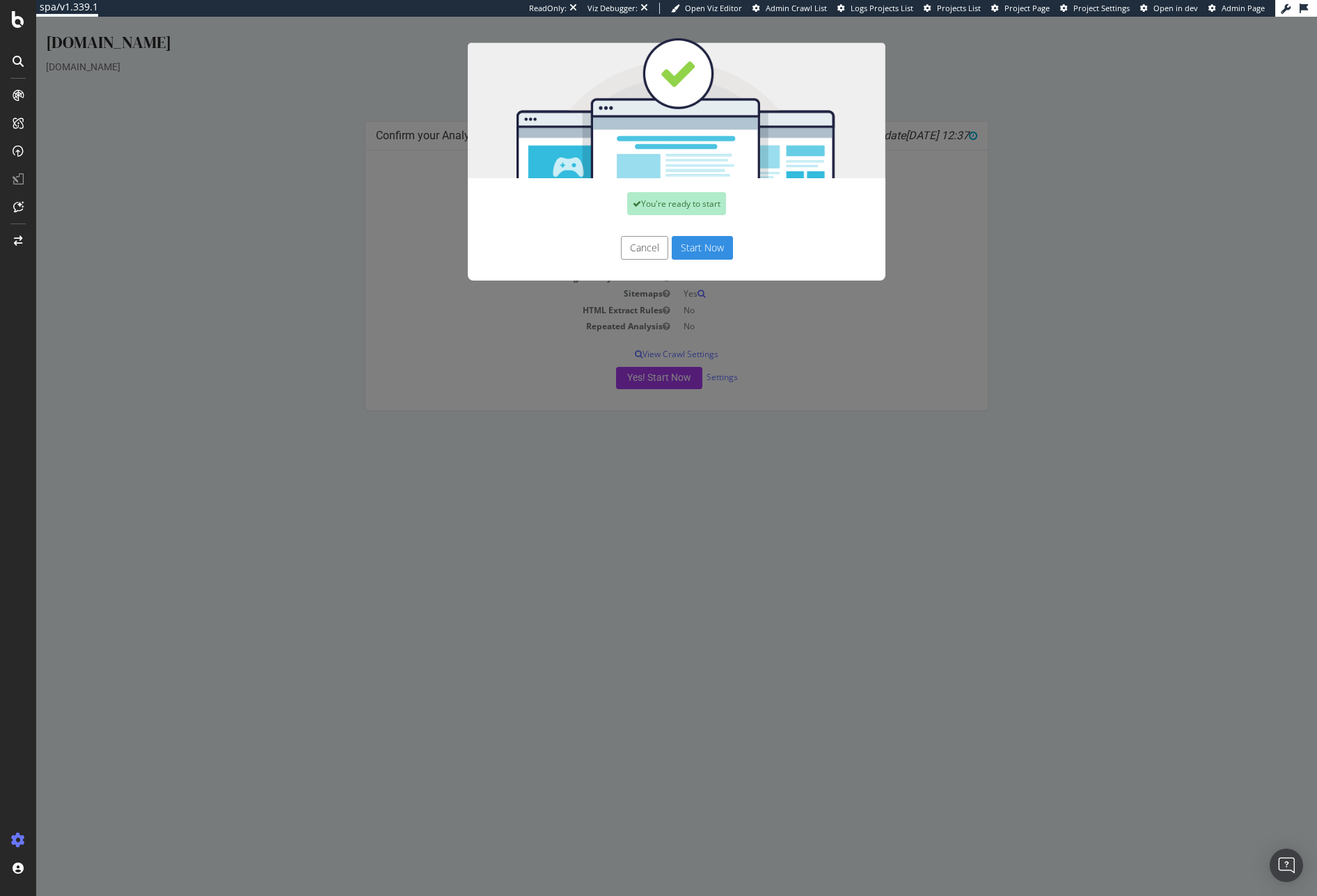
click at [682, 250] on button "Start Now" at bounding box center [702, 247] width 61 height 24
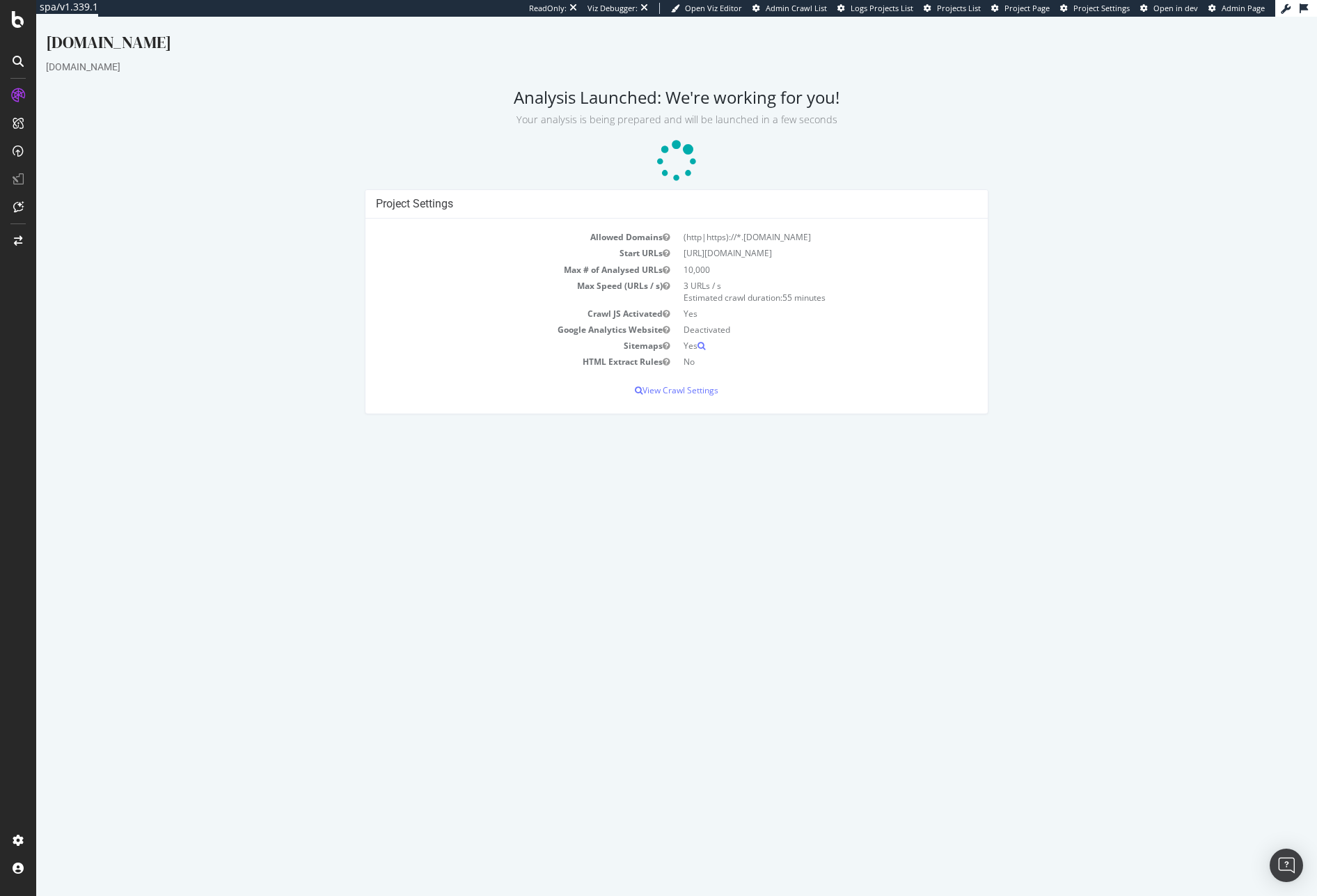
click at [212, 69] on div "rent.com" at bounding box center [676, 67] width 1261 height 14
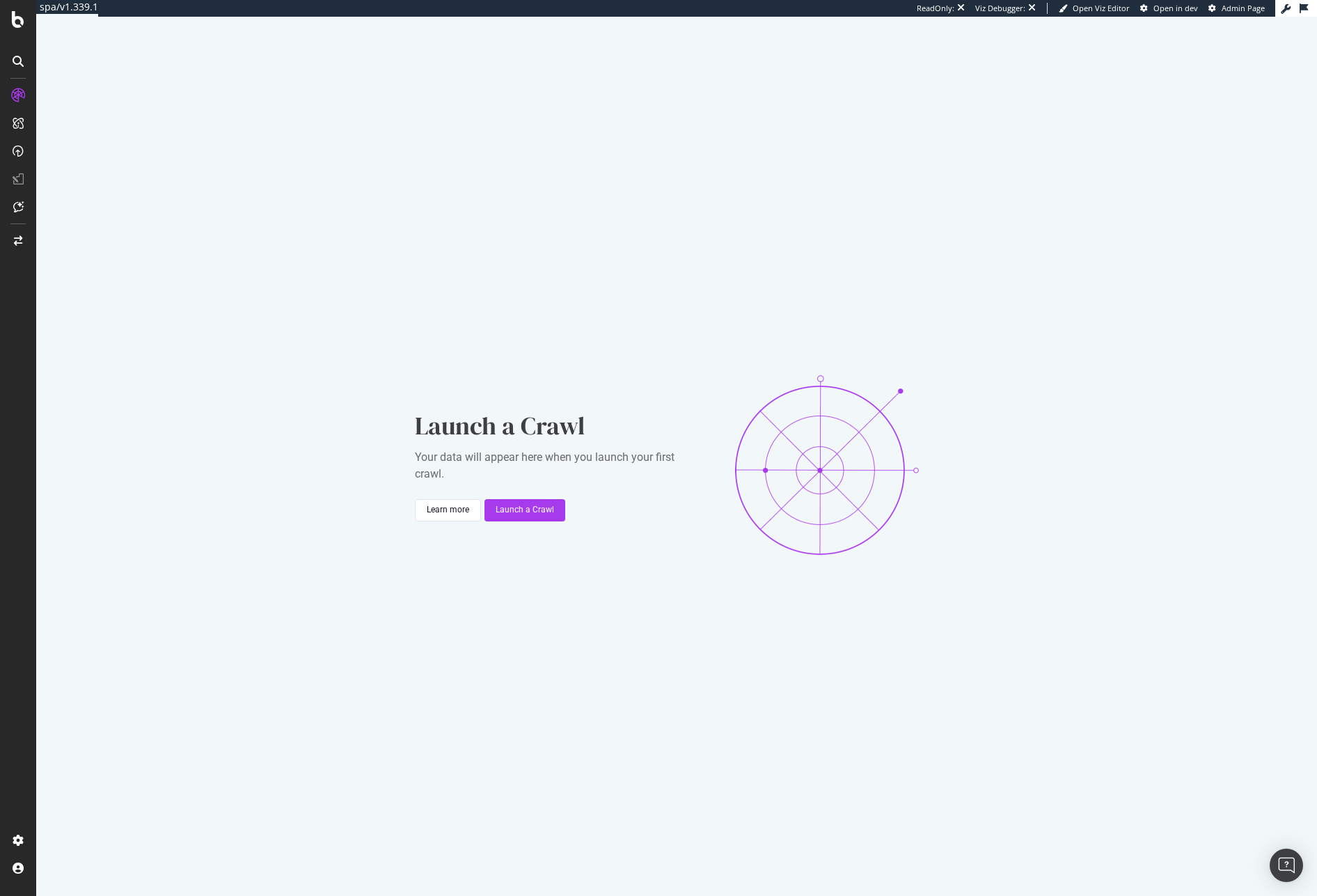
click at [22, 31] on div at bounding box center [18, 448] width 36 height 896
click at [21, 25] on icon at bounding box center [18, 20] width 12 height 17
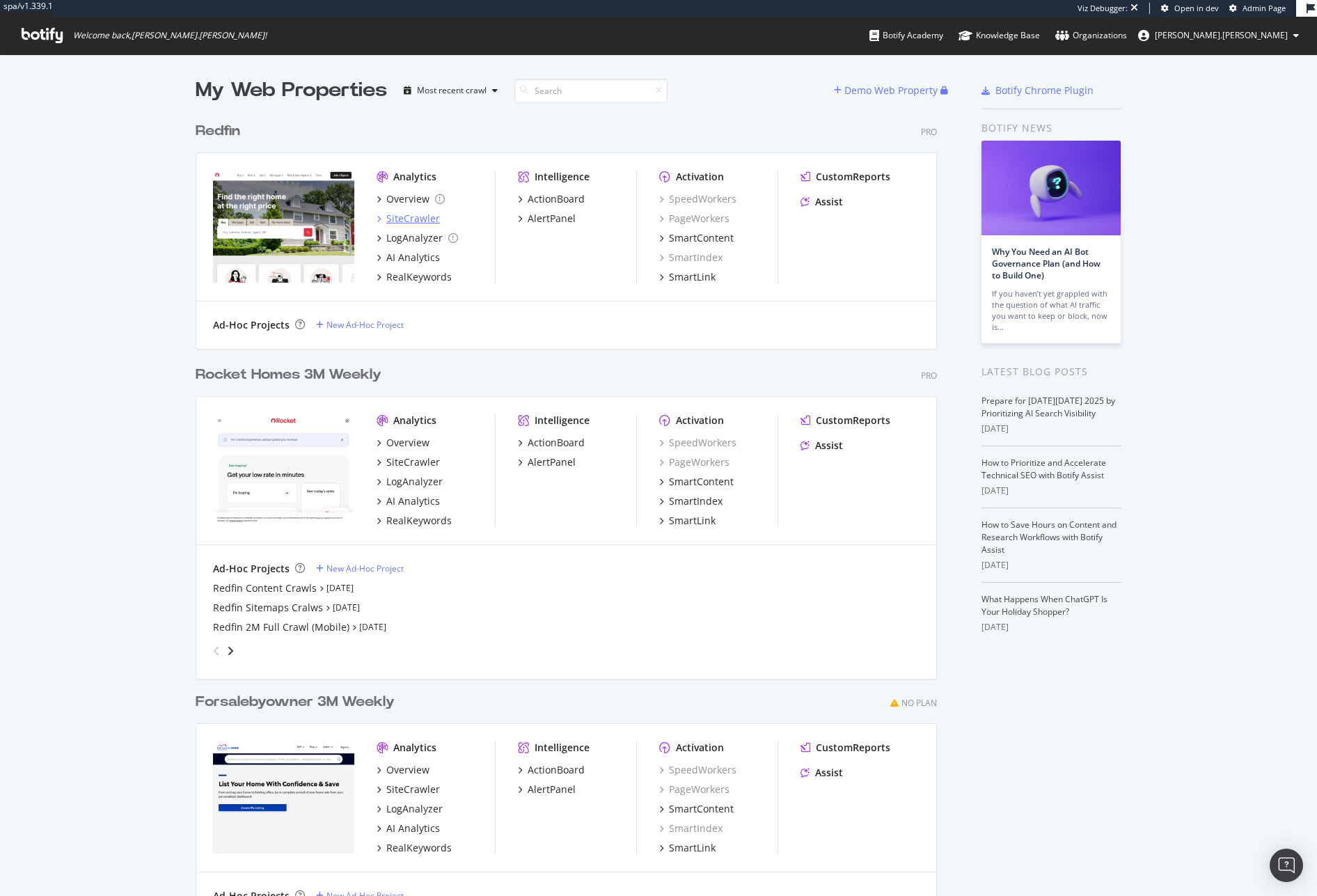
click at [416, 222] on div "SiteCrawler" at bounding box center [413, 218] width 53 height 14
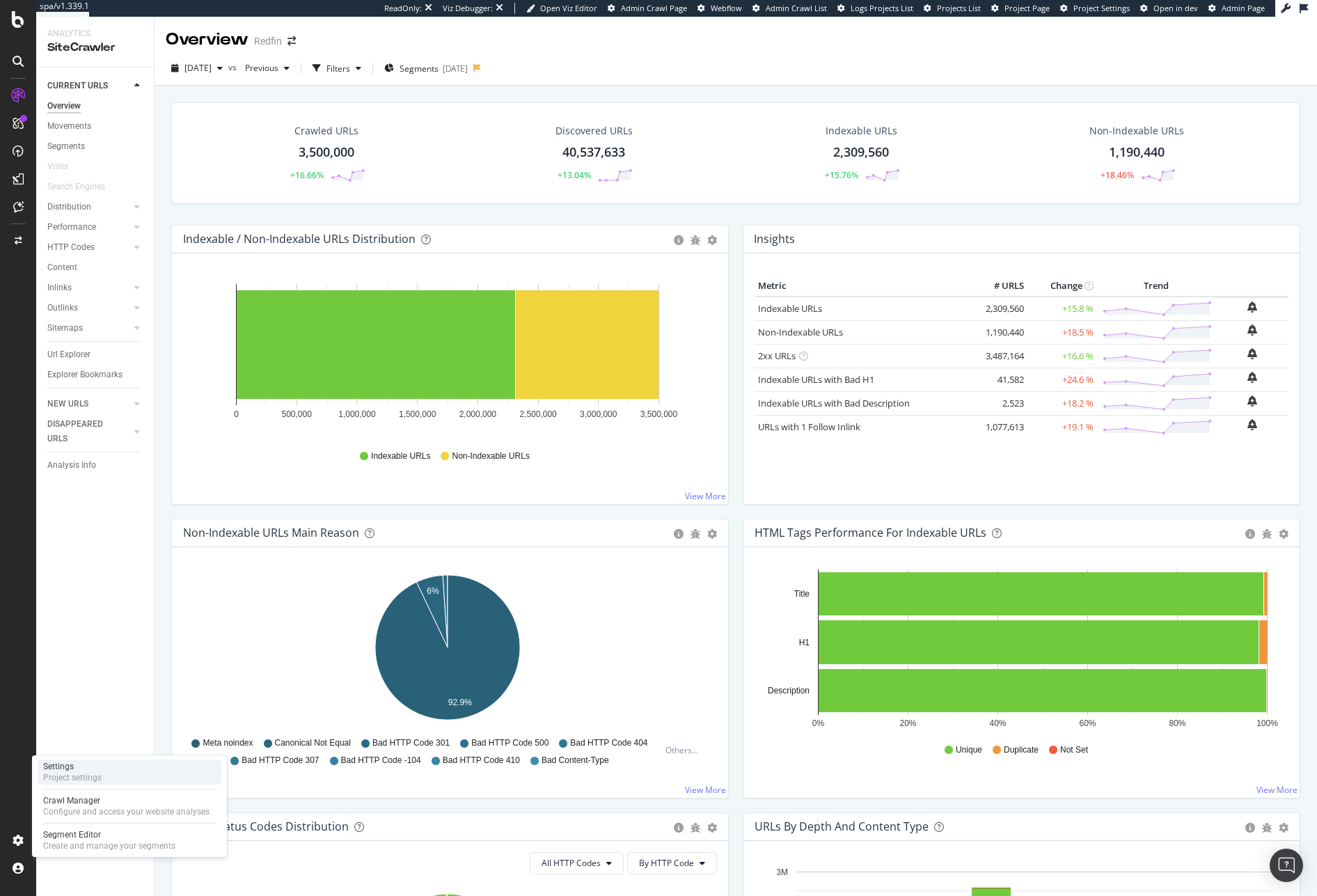
click at [87, 773] on div "Project settings" at bounding box center [72, 777] width 59 height 11
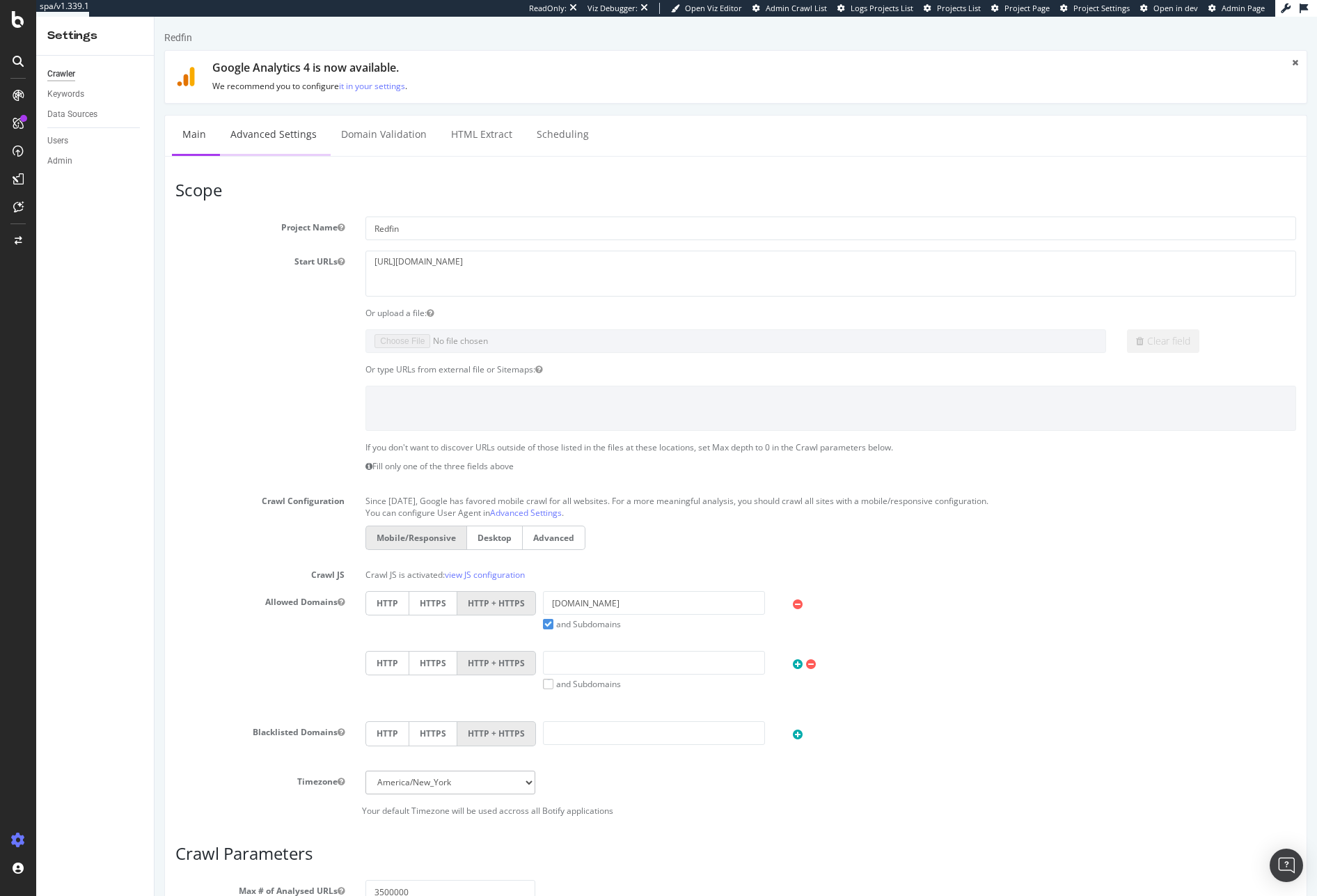
click at [300, 136] on link "Advanced Settings" at bounding box center [273, 135] width 108 height 38
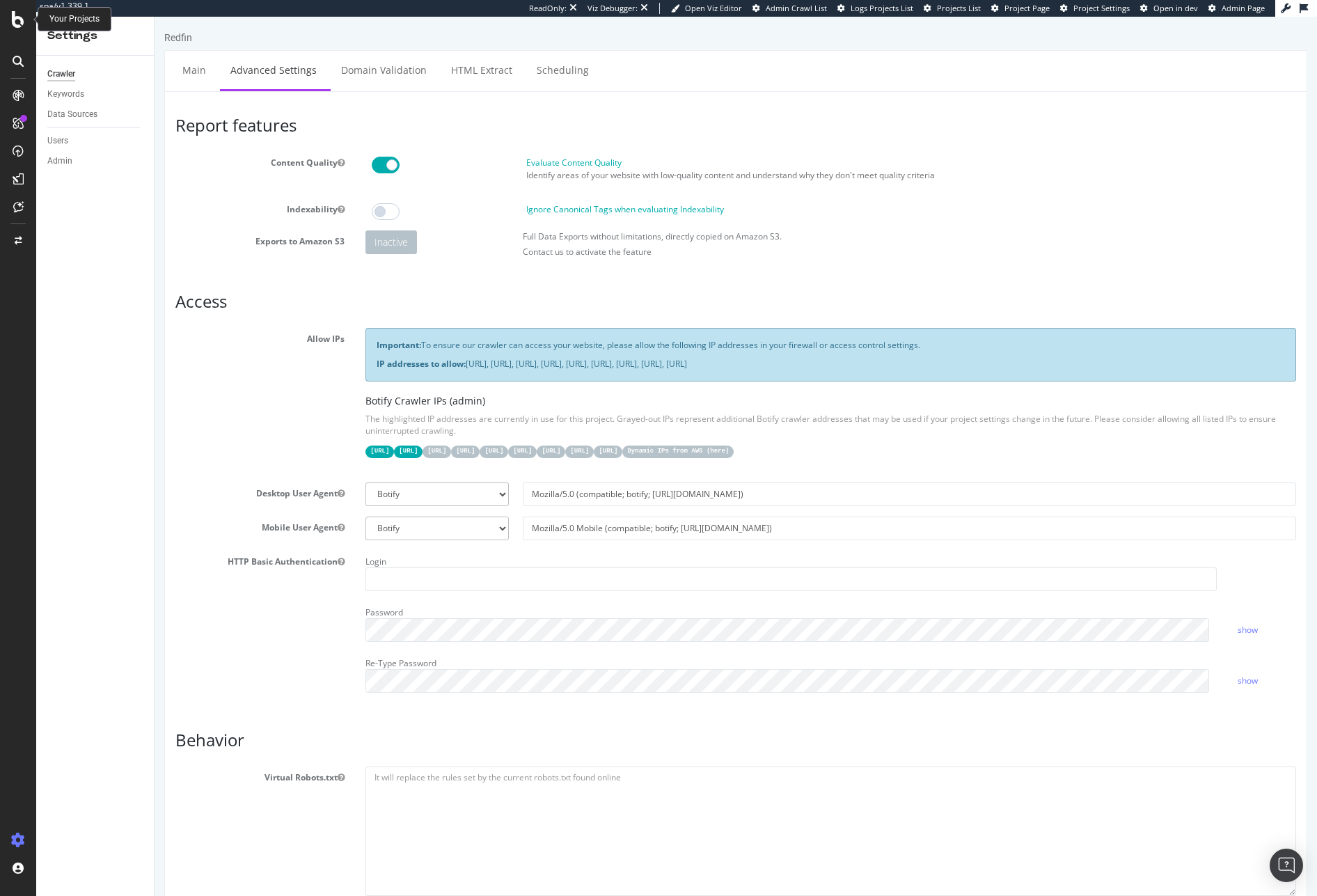
click at [20, 14] on icon at bounding box center [18, 20] width 12 height 17
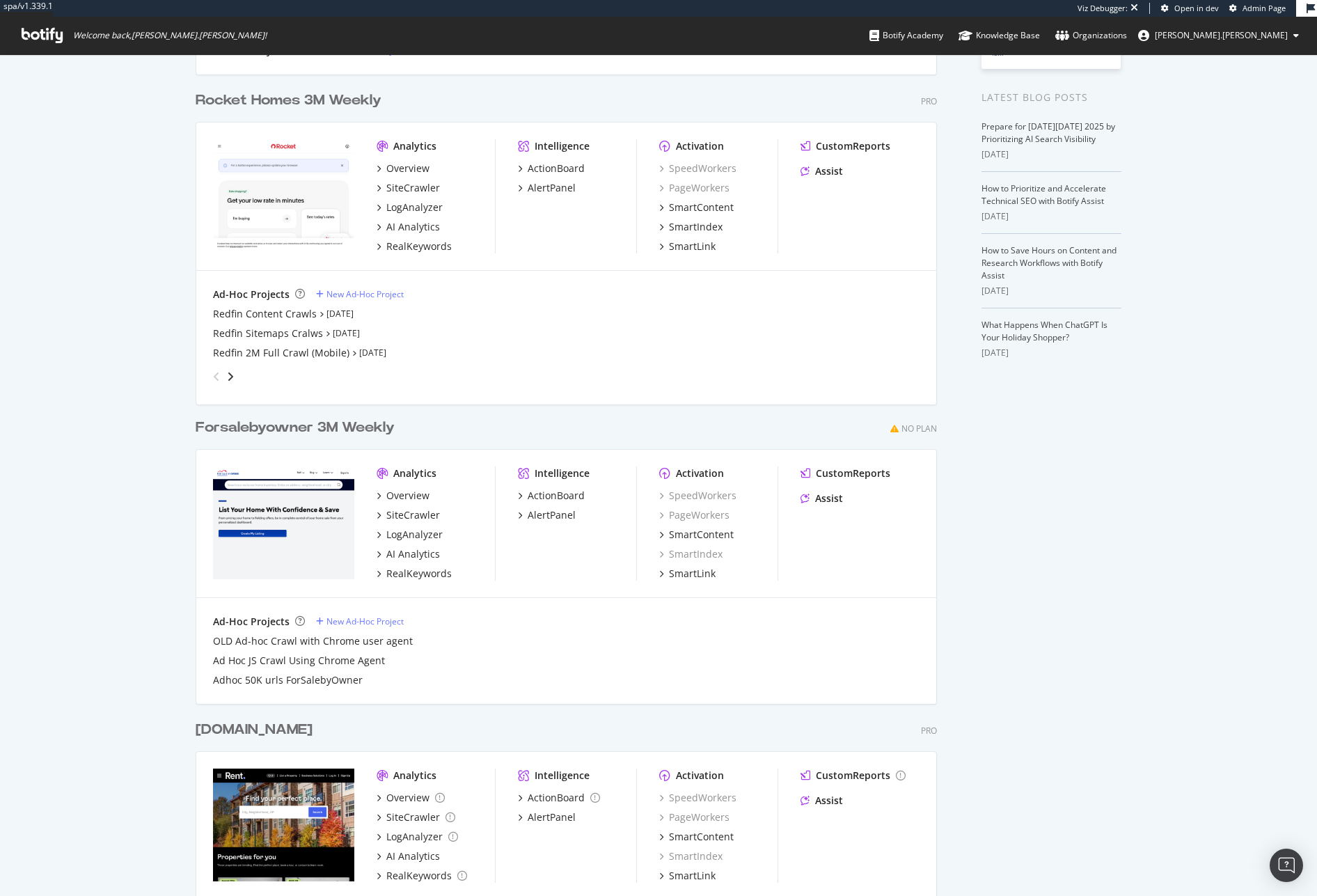
scroll to position [347, 0]
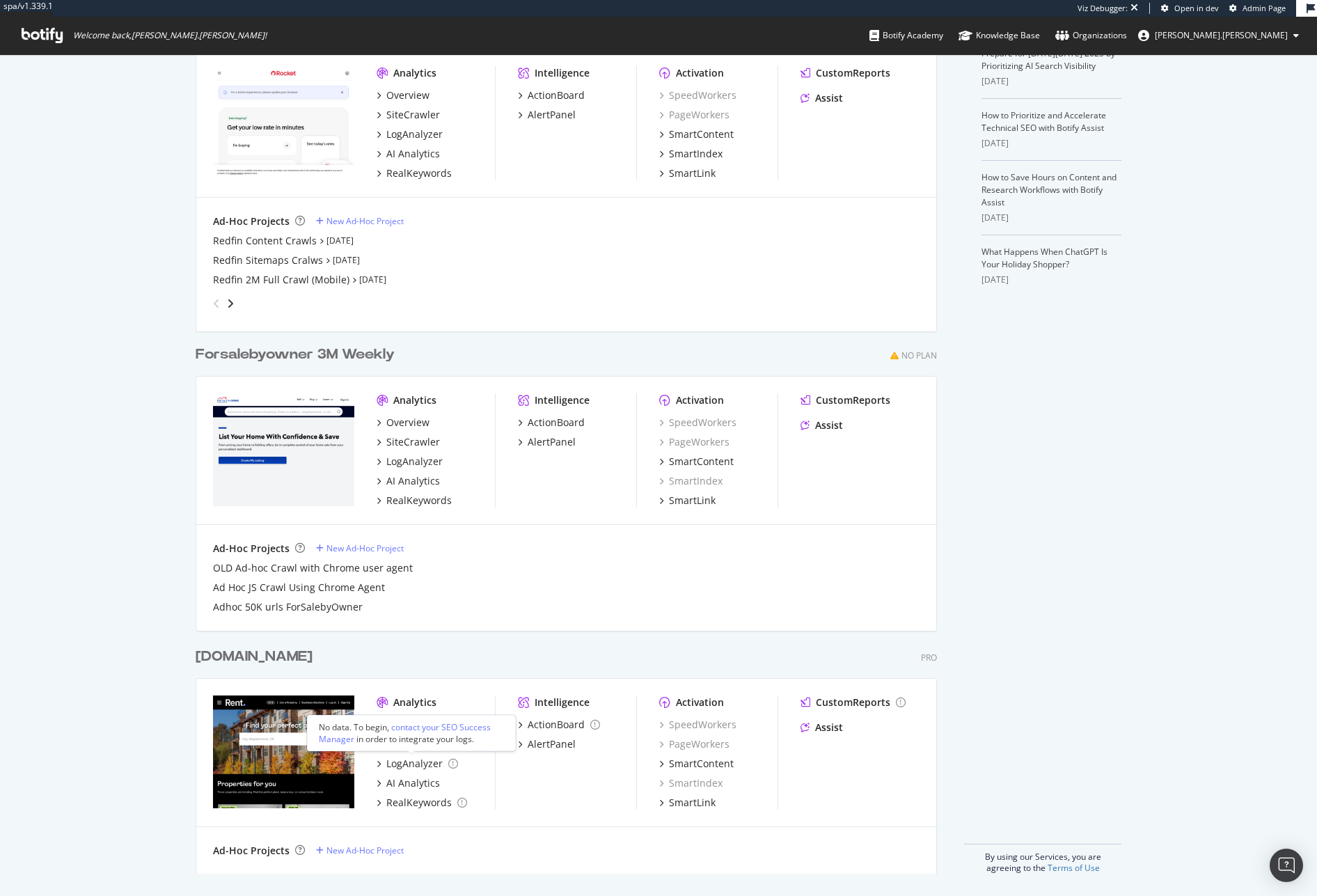
click at [406, 742] on div "No data. To begin, contact your SEO Success Manager in order to integrate your …" at bounding box center [411, 733] width 185 height 24
click at [411, 743] on div "SiteCrawler" at bounding box center [413, 744] width 53 height 14
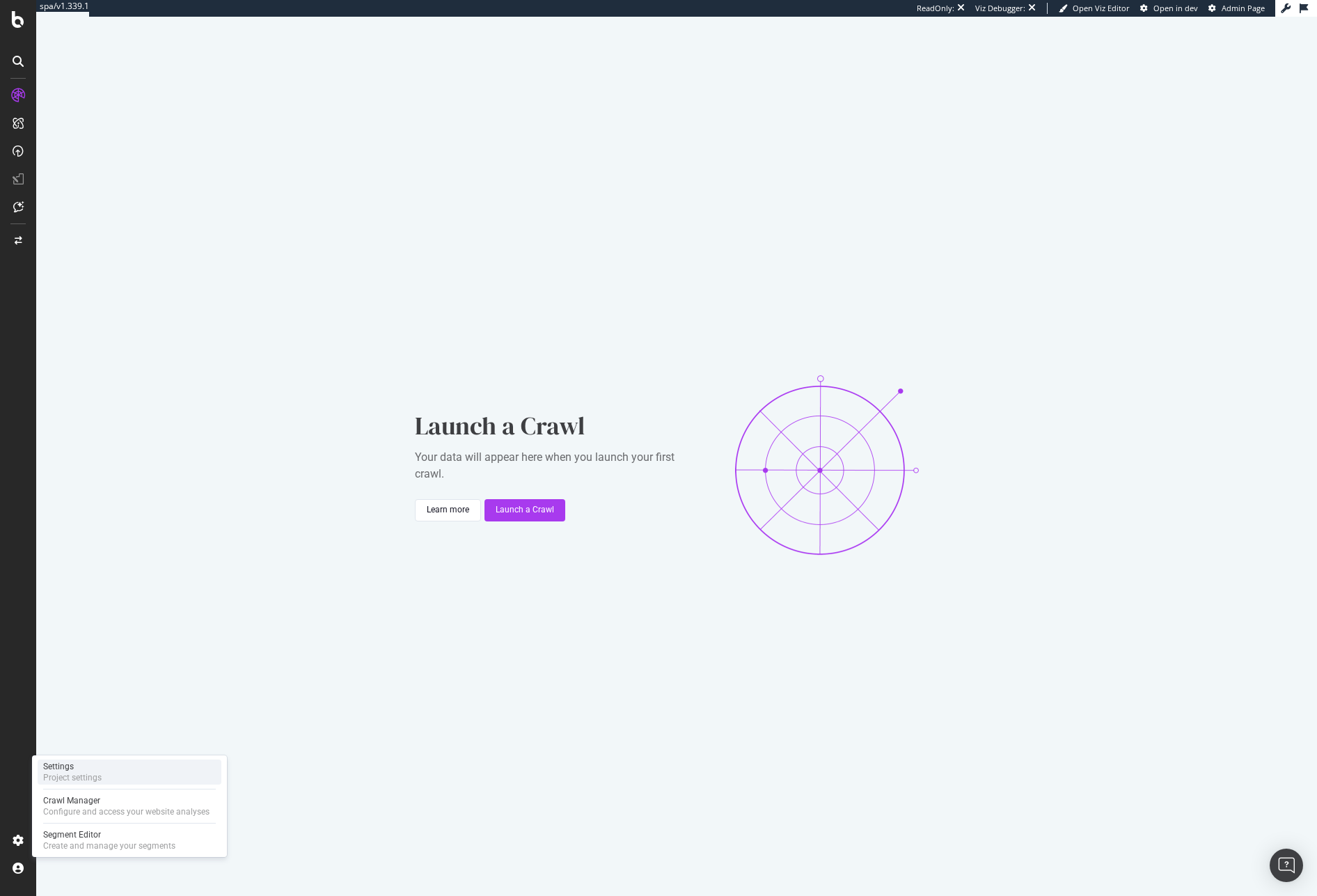
click at [111, 772] on div "Settings Project settings" at bounding box center [129, 772] width 184 height 25
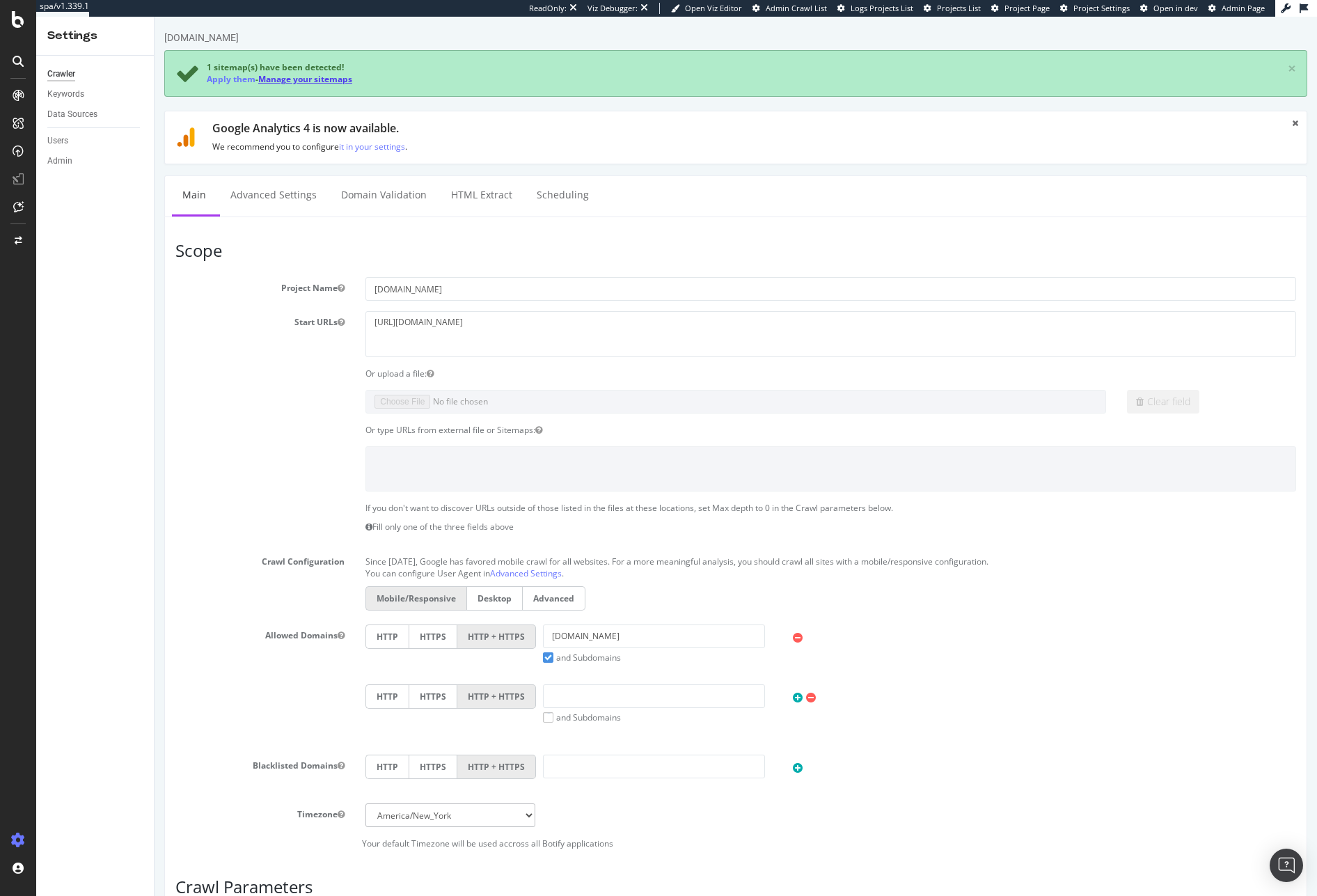
click at [315, 76] on link "Manage your sitemaps" at bounding box center [305, 79] width 94 height 12
click at [234, 80] on link "Apply them" at bounding box center [231, 79] width 49 height 12
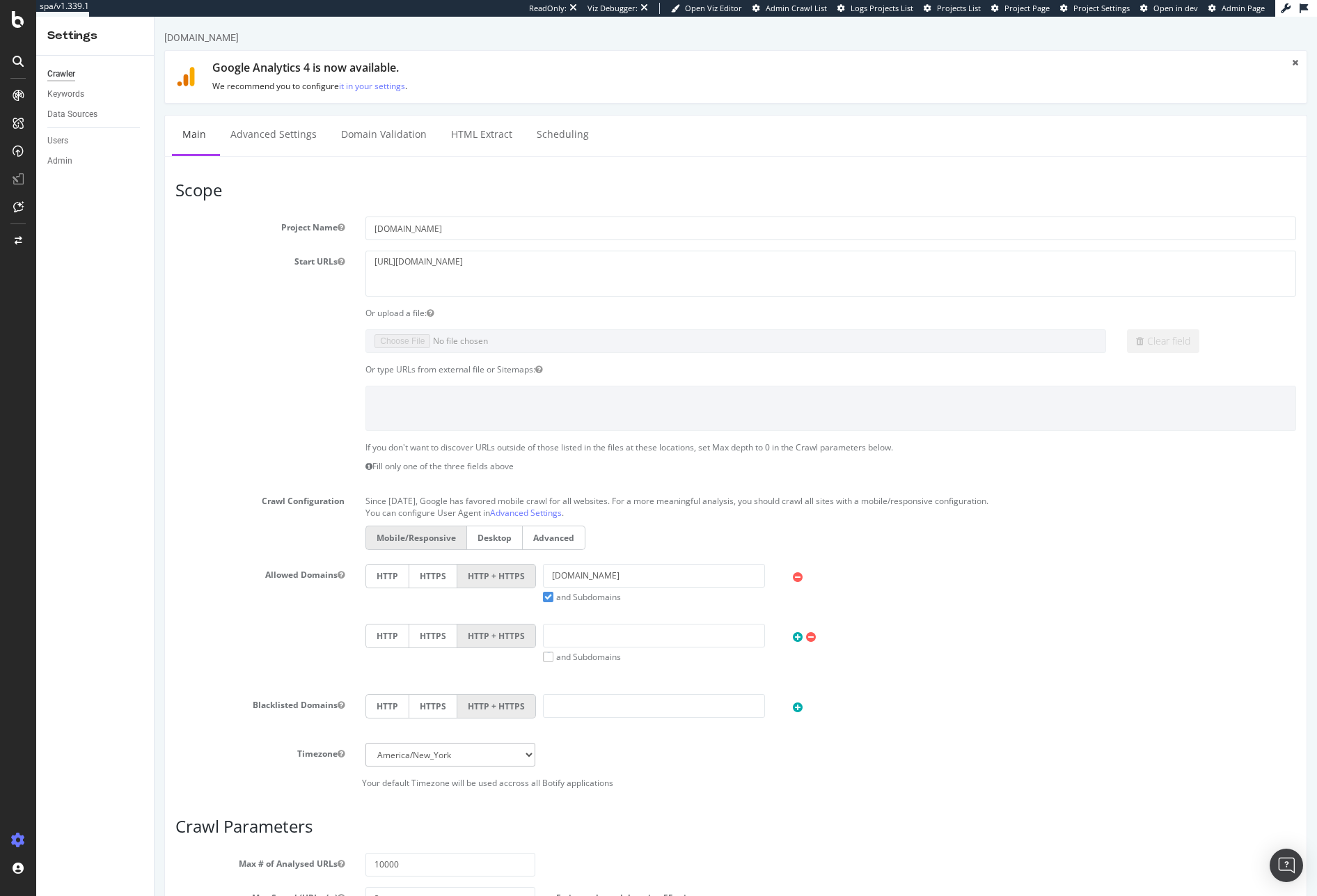
scroll to position [3, 0]
click at [274, 146] on link "Advanced Settings" at bounding box center [273, 132] width 108 height 38
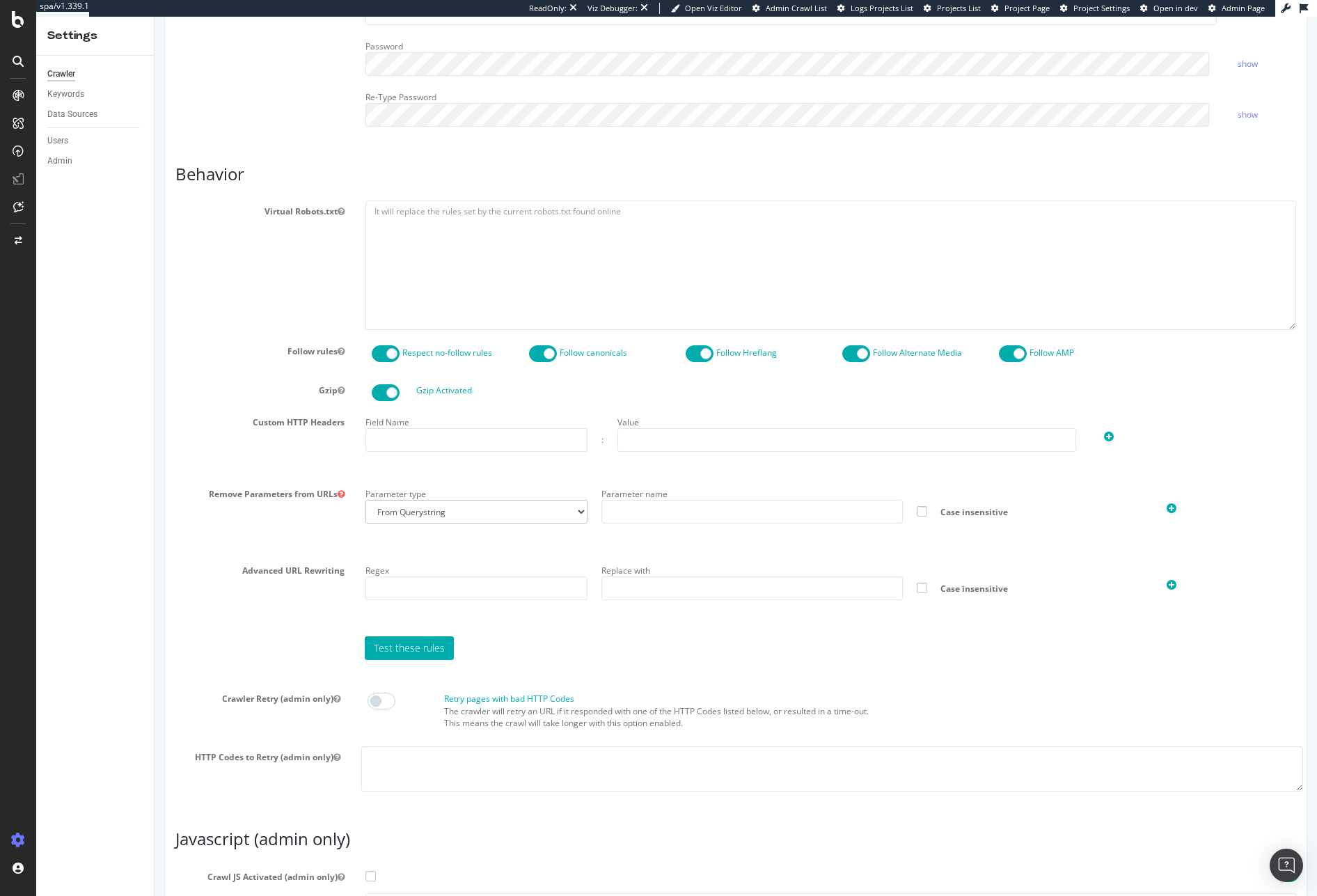
scroll to position [798, 0]
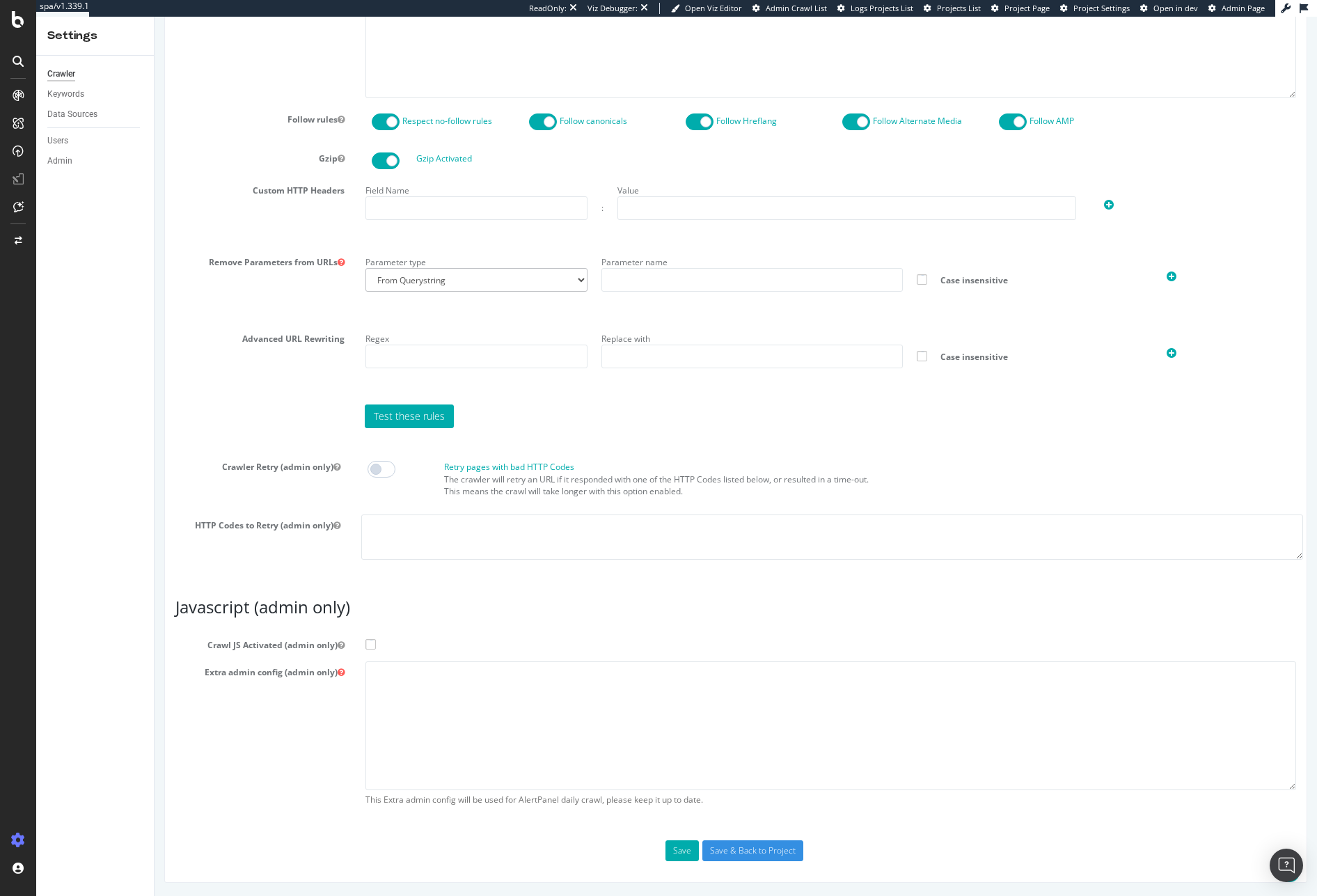
click at [376, 643] on label "Crawl JS Activated (admin only)" at bounding box center [735, 643] width 1142 height 17
click at [155, 17] on input "Crawl JS Activated (admin only)" at bounding box center [155, 17] width 0 height 0
click at [396, 674] on textarea at bounding box center [830, 725] width 930 height 129
paste textarea "{ "flags": [ "cube" ], "beta": { "pap_mini_rules": [ "+ *edge.sdk.awswaf.com/*"…"
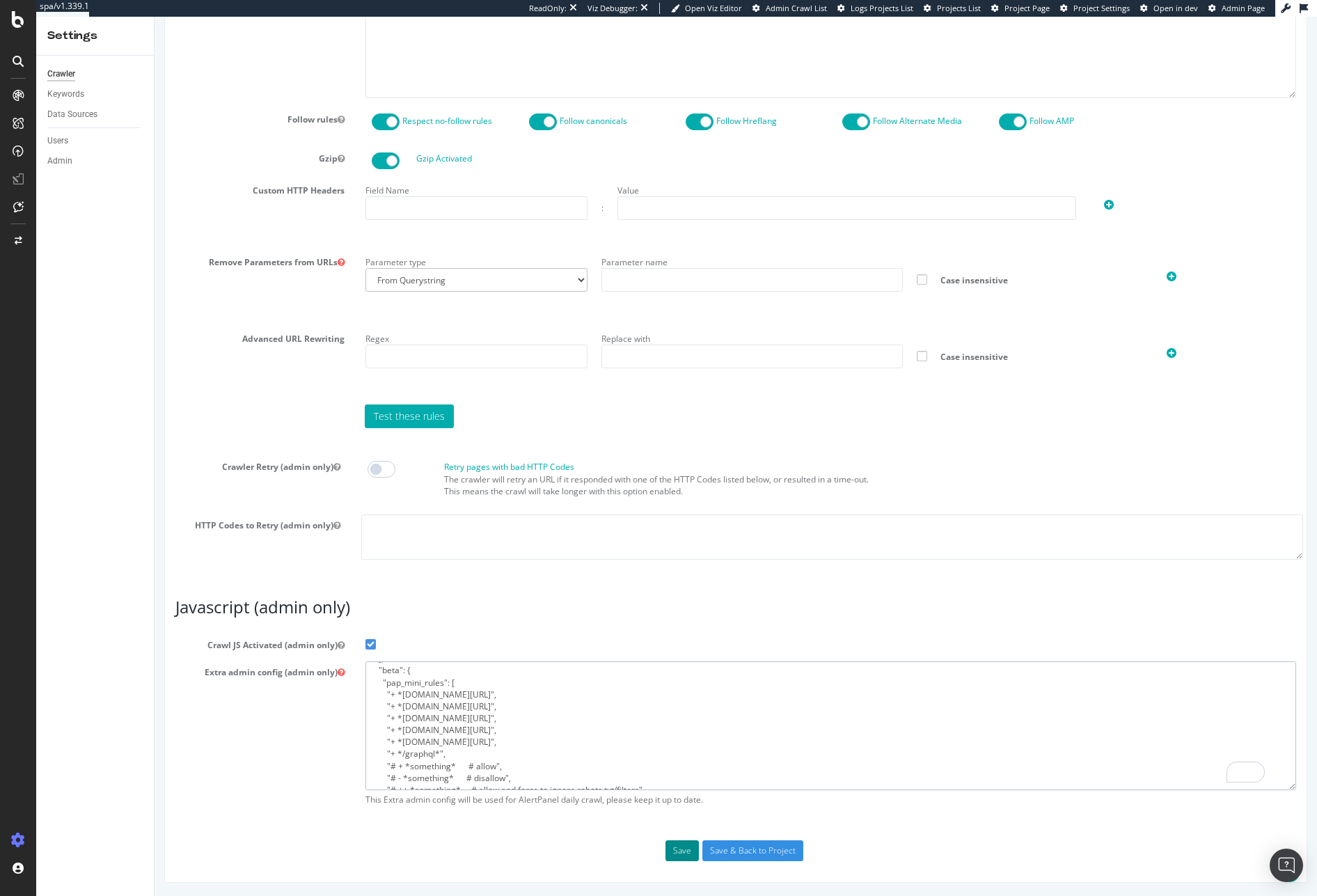
type textarea "{ "flags": [ "cube" ], "beta": { "pap_mini_rules": [ "+ *edge.sdk.awswaf.com/*"…"
click at [670, 846] on button "Save" at bounding box center [683, 850] width 34 height 21
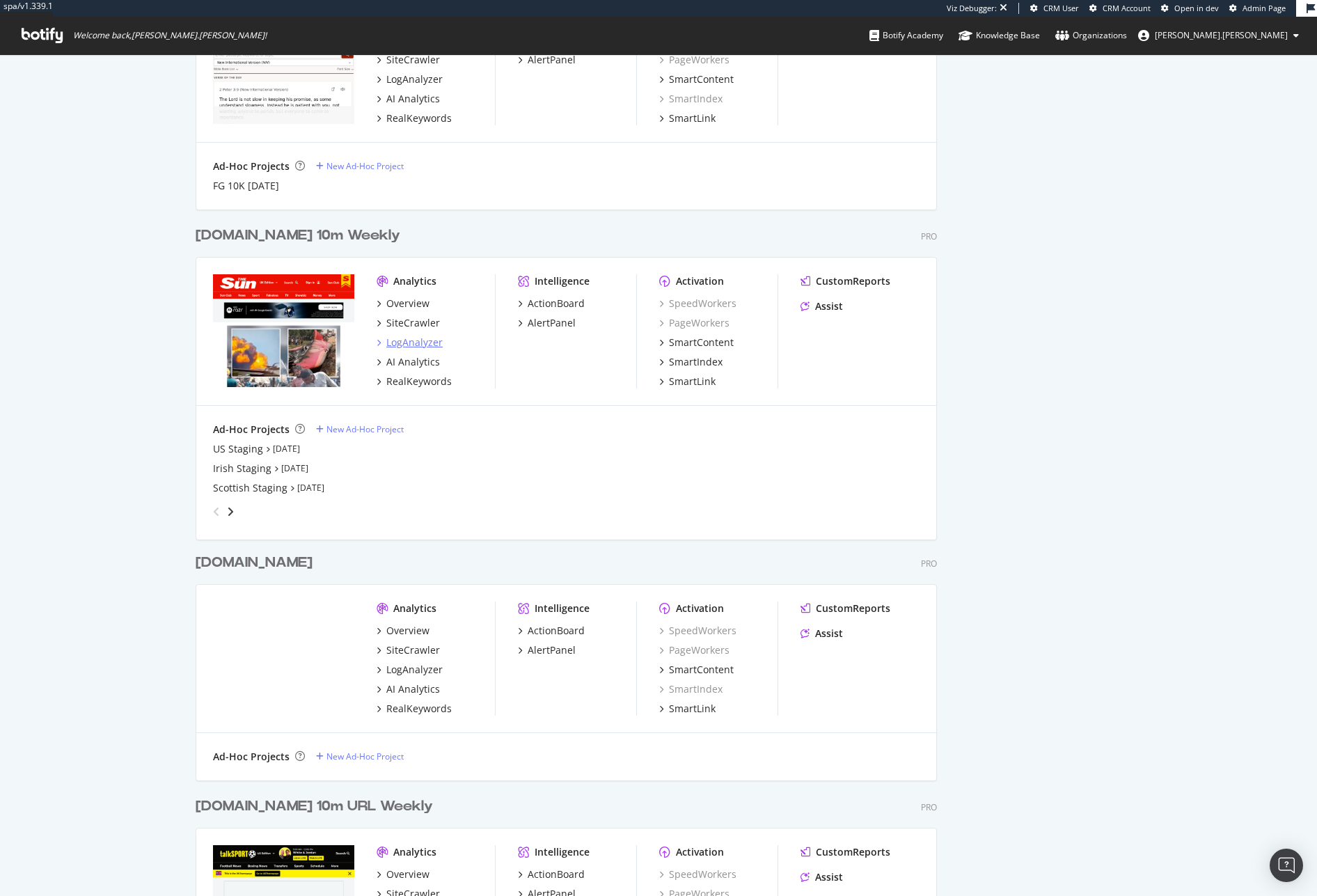
click at [405, 340] on div "LogAnalyzer" at bounding box center [415, 342] width 56 height 14
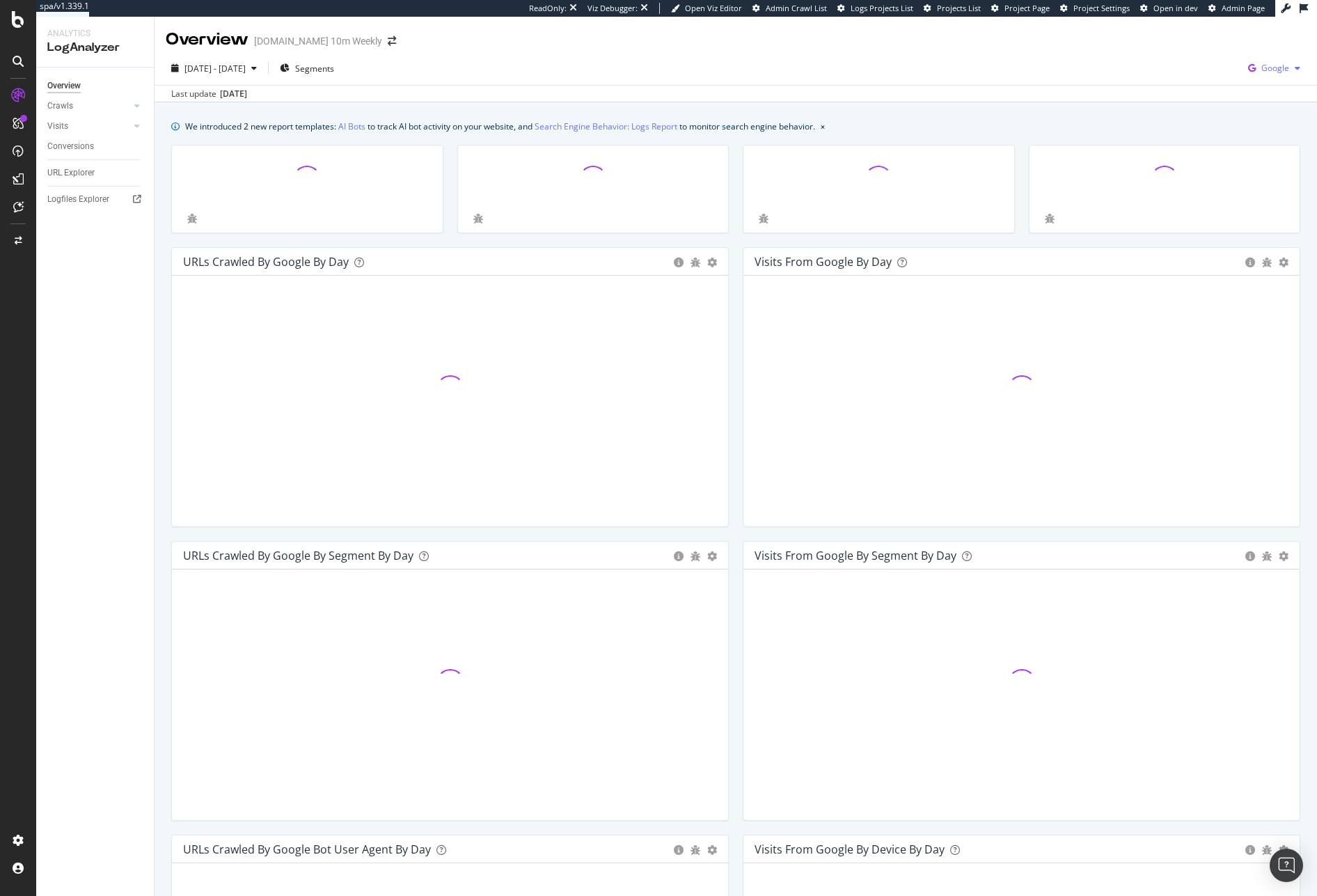
click at [1261, 69] on span "Google" at bounding box center [1275, 68] width 28 height 12
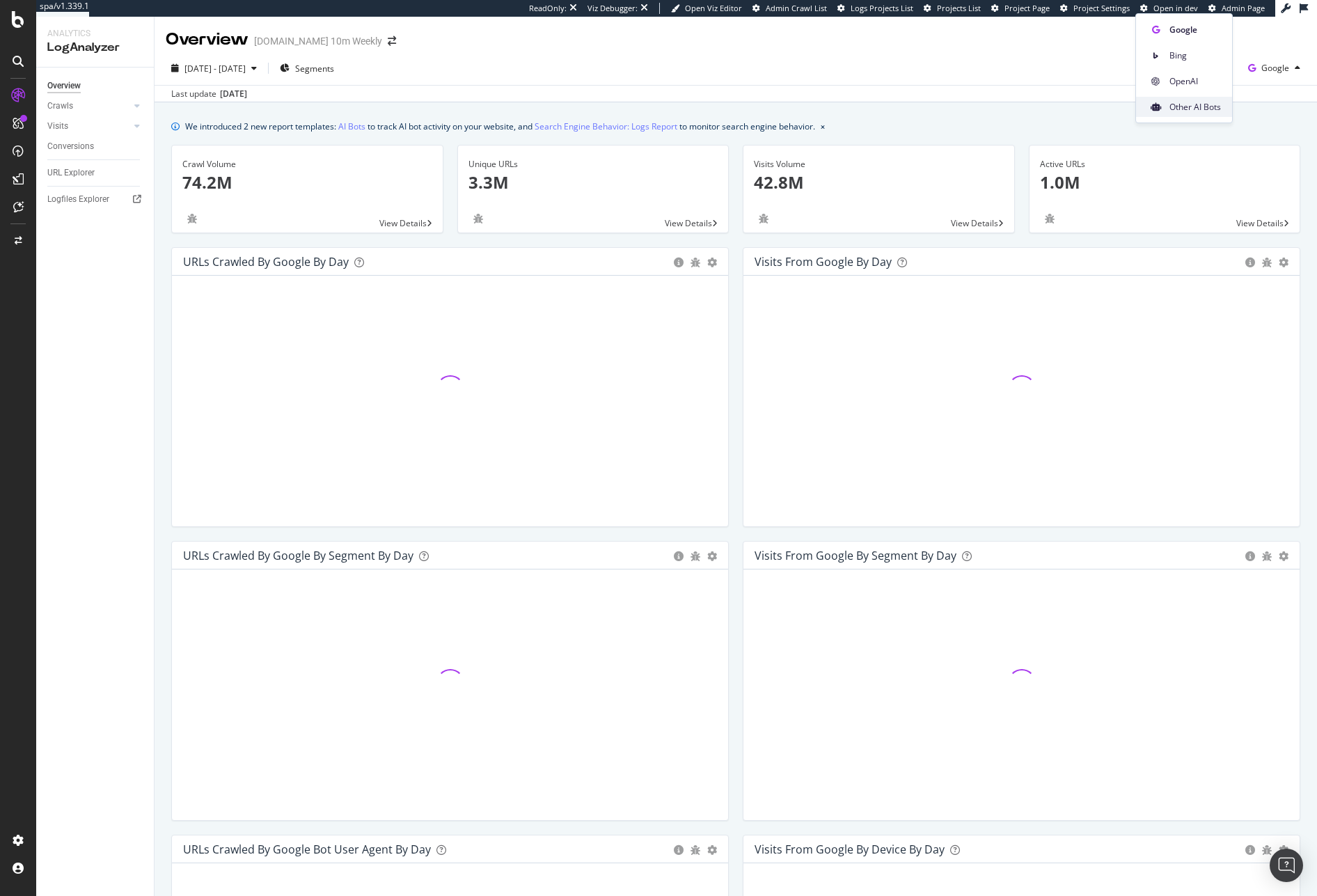
click at [1213, 108] on span "Other AI Bots" at bounding box center [1195, 107] width 52 height 12
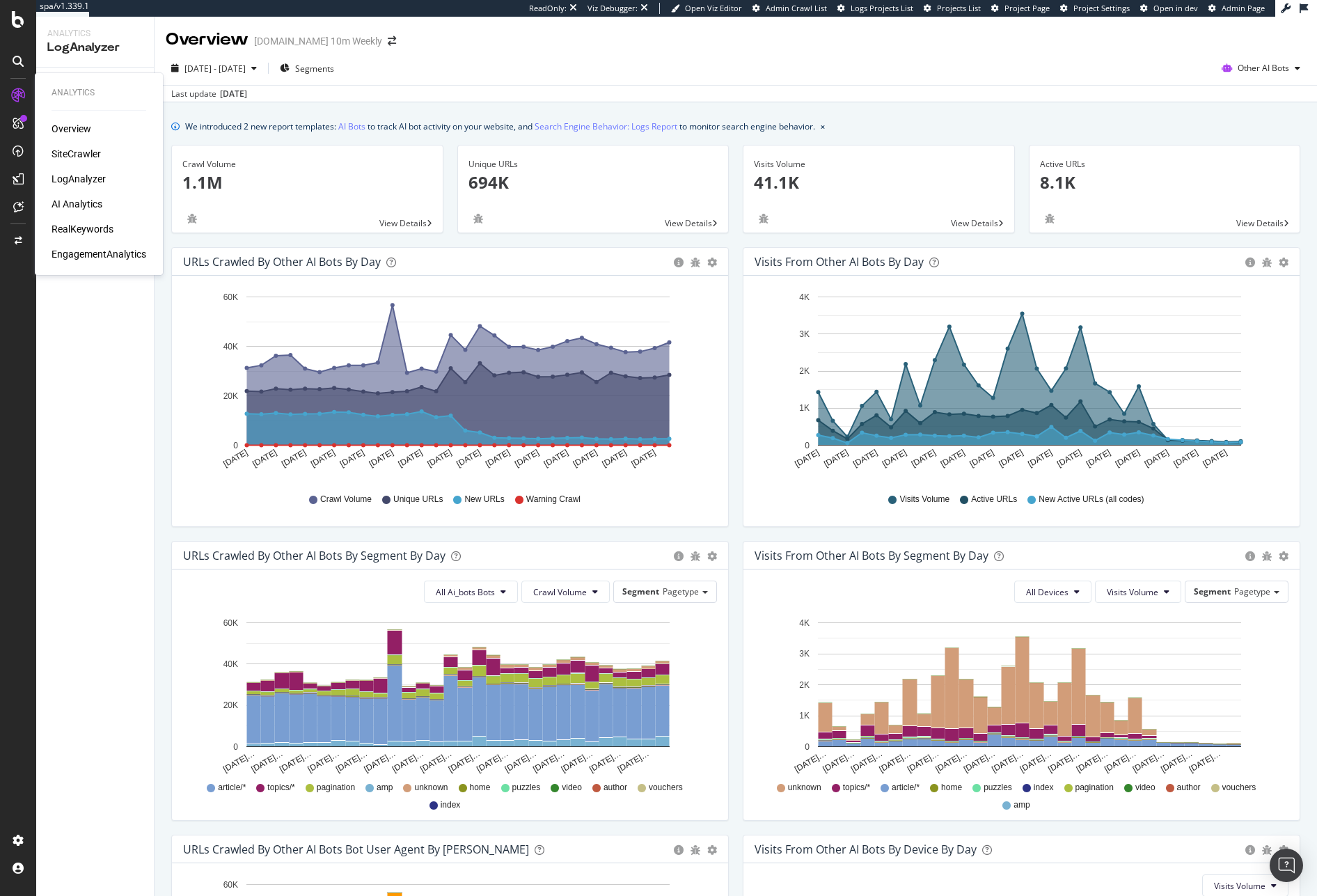
click at [83, 159] on div "SiteCrawler" at bounding box center [76, 154] width 50 height 14
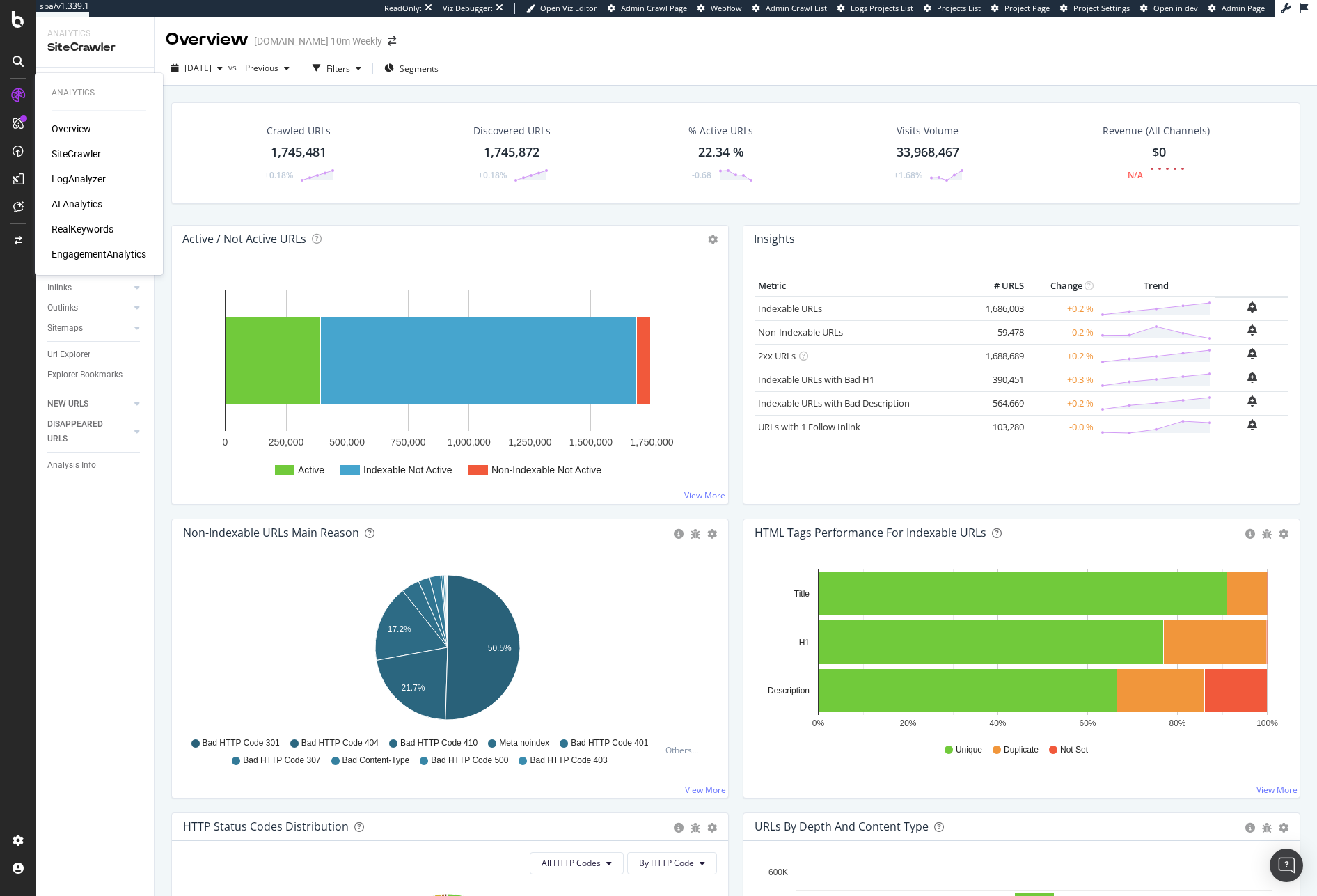
click at [65, 179] on div "LogAnalyzer" at bounding box center [79, 178] width 54 height 14
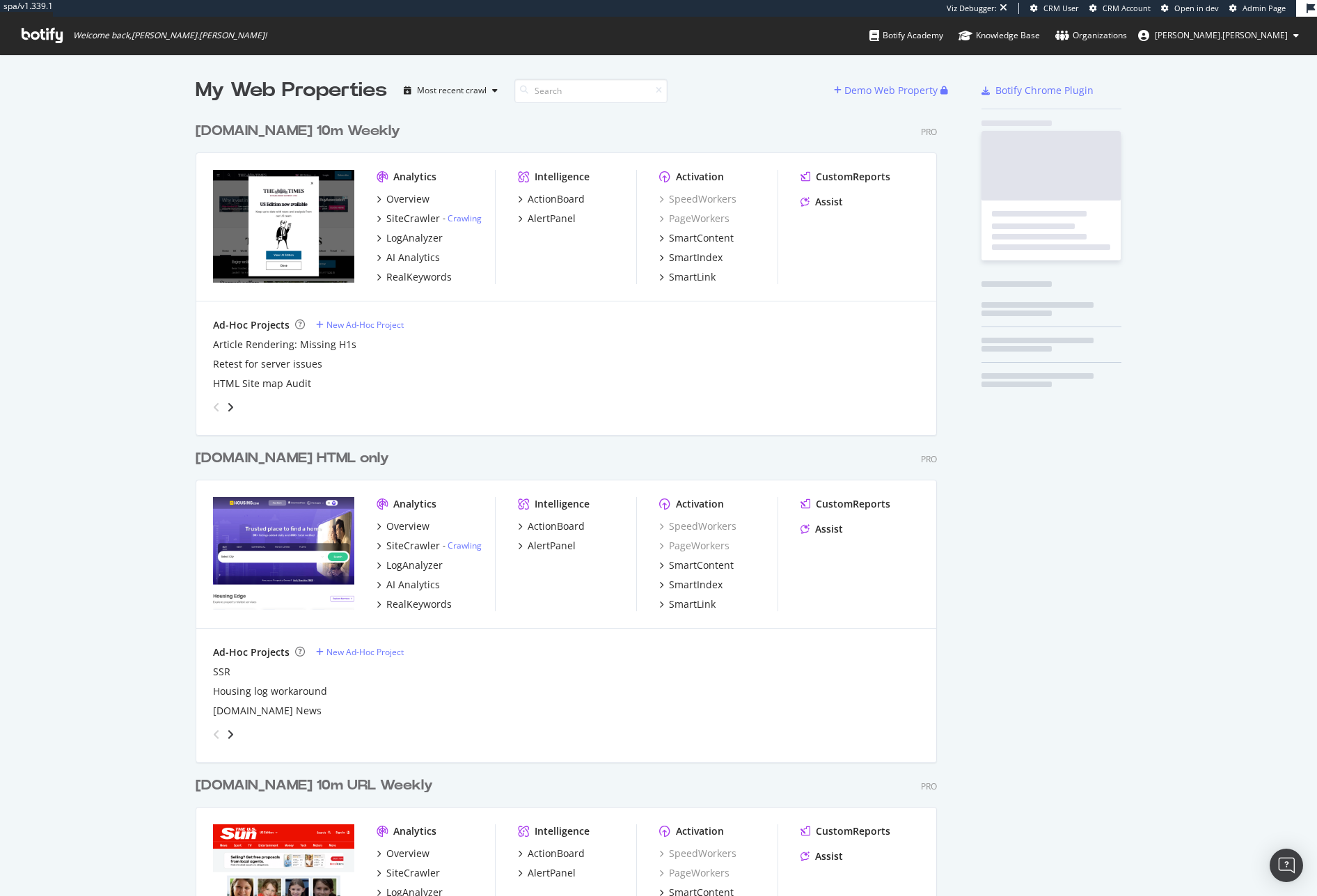
scroll to position [4426, 742]
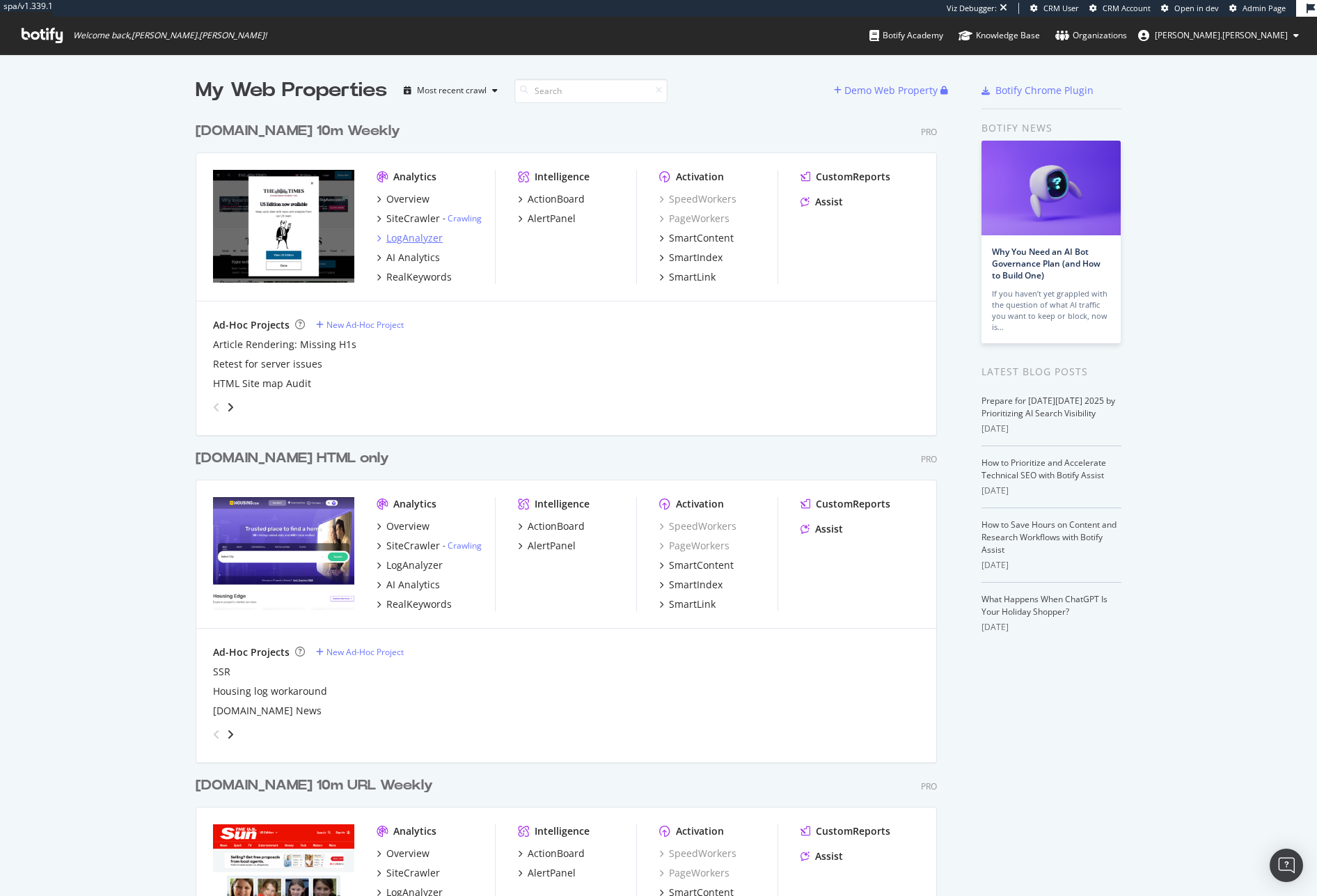
click at [417, 236] on div "LogAnalyzer" at bounding box center [415, 238] width 56 height 14
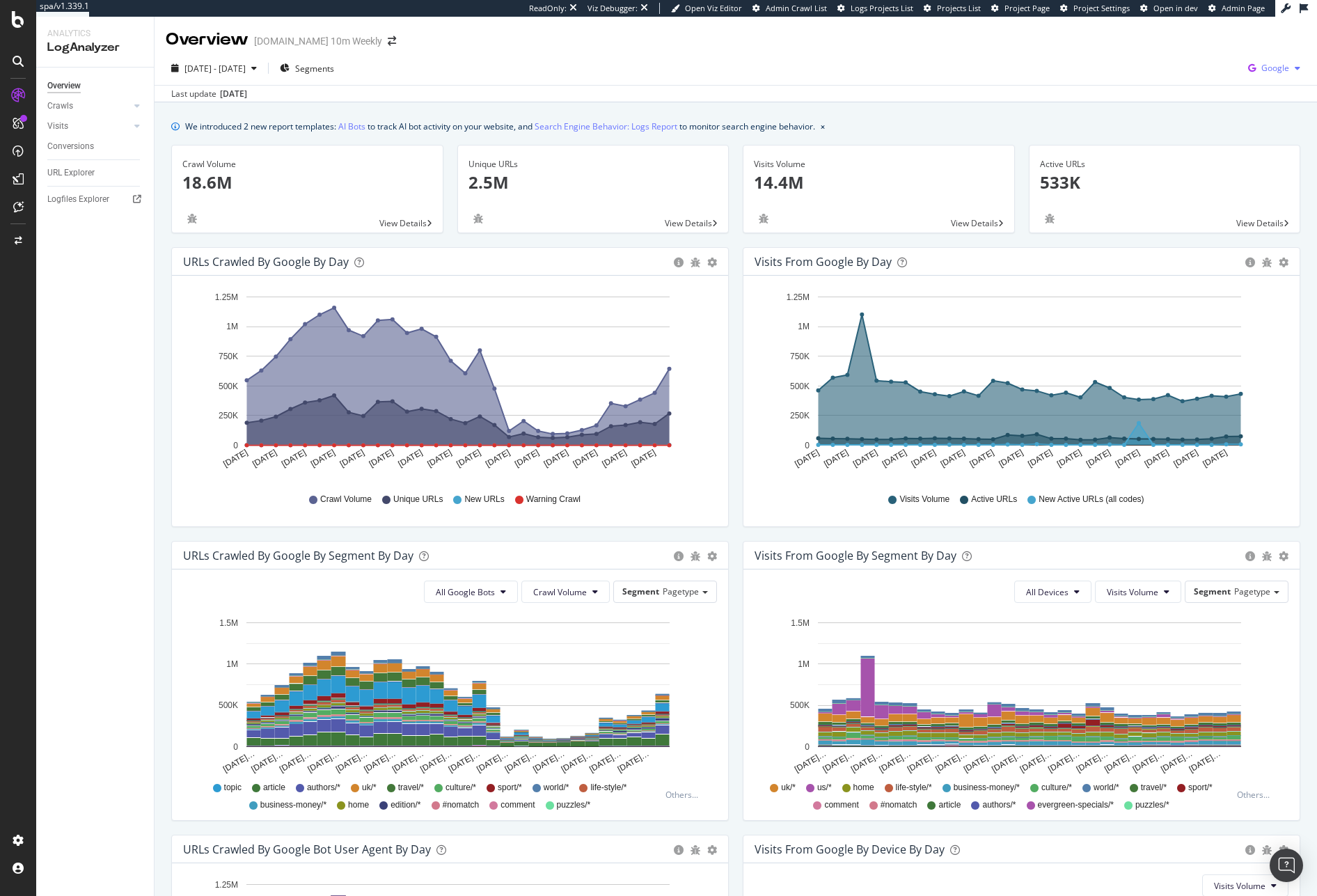
click at [1266, 68] on span "Google" at bounding box center [1275, 68] width 28 height 12
click at [1177, 84] on span "OpenAI" at bounding box center [1195, 82] width 52 height 12
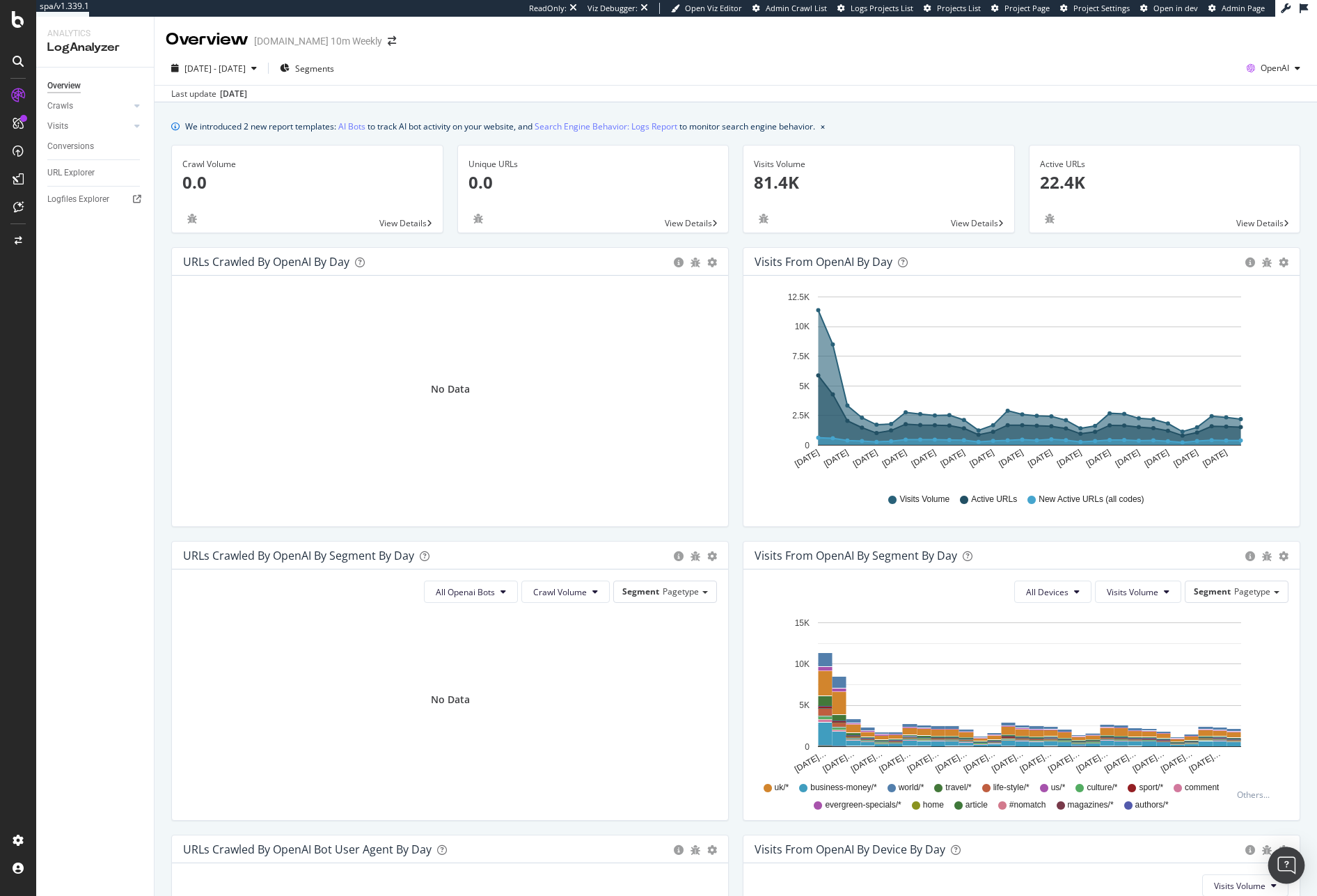
click at [1299, 862] on div "Open Intercom Messenger" at bounding box center [1286, 865] width 37 height 37
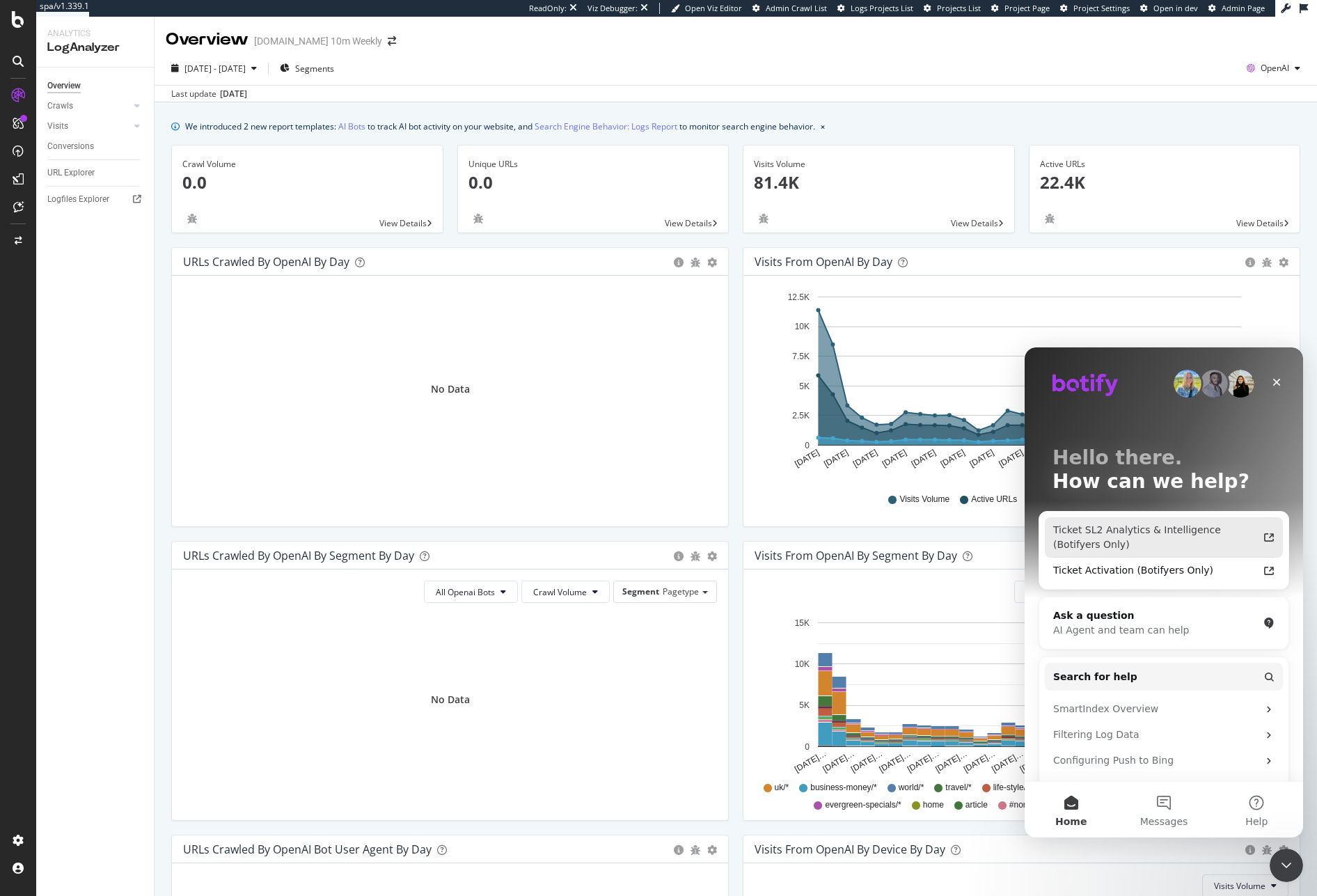
click at [1091, 551] on div "Ticket SL2 Analytics & Intelligence (Botifyers Only)" at bounding box center [1155, 538] width 204 height 29
